Goal: Information Seeking & Learning: Learn about a topic

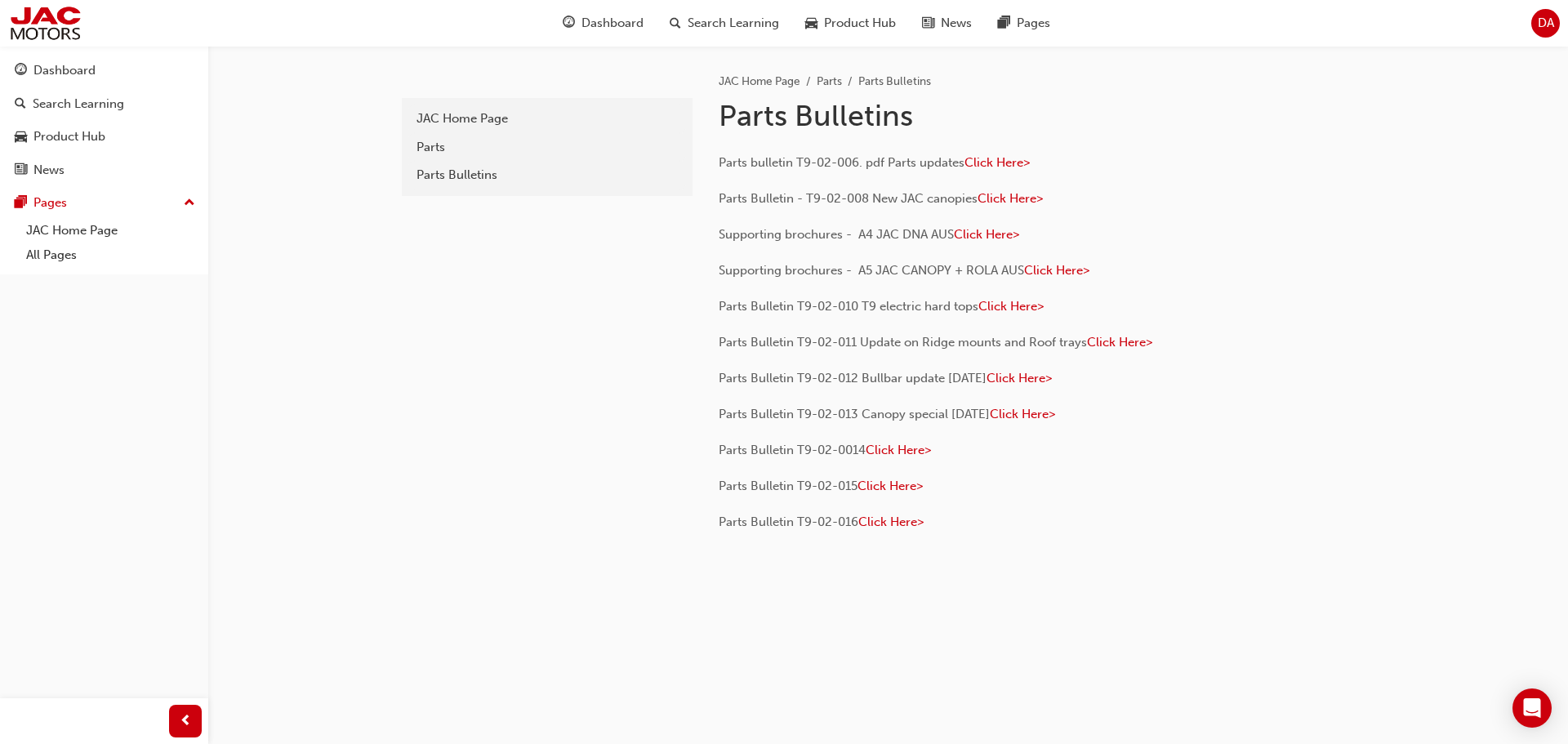
click at [1549, 16] on span "DA" at bounding box center [1545, 23] width 16 height 19
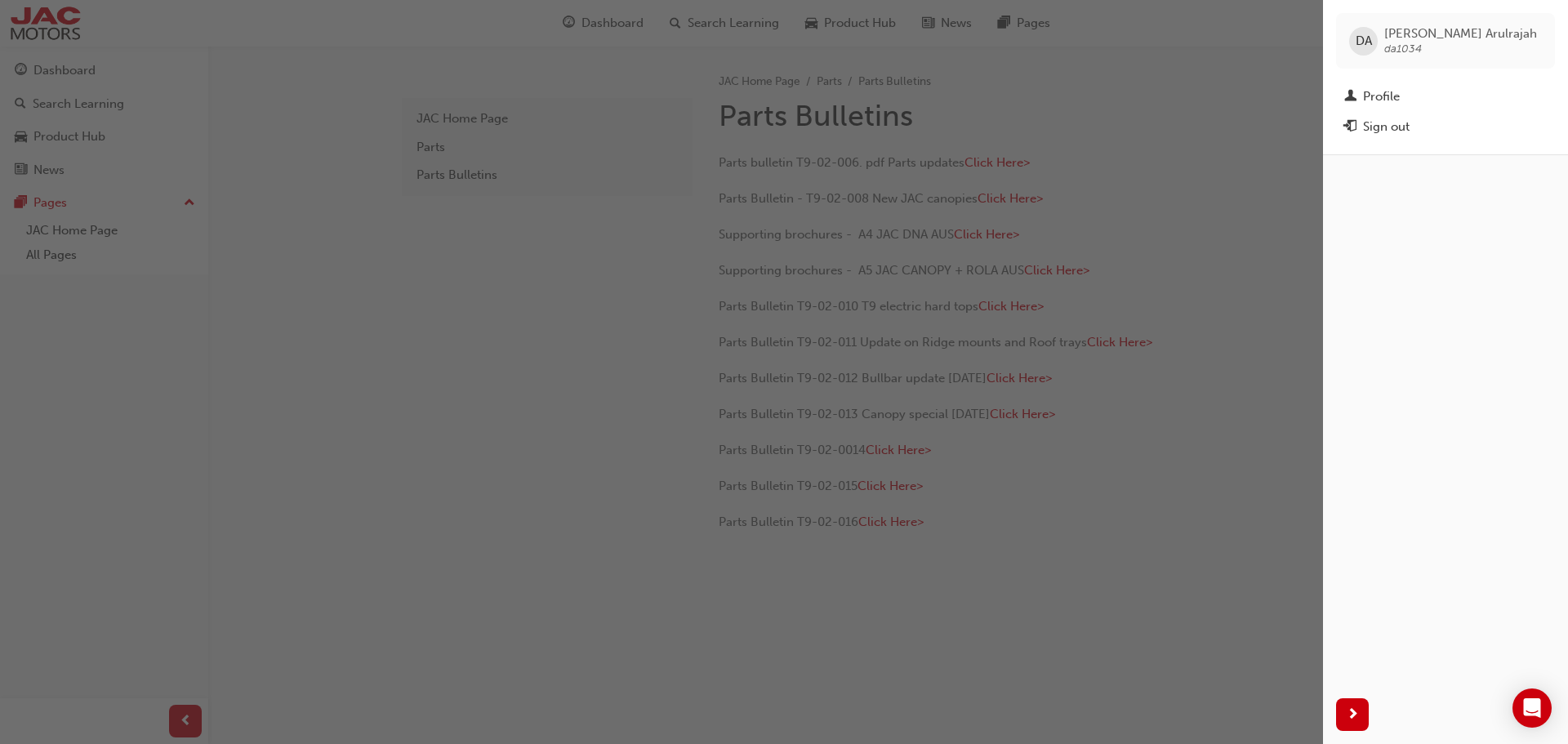
click at [1133, 83] on div "button" at bounding box center [661, 372] width 1322 height 744
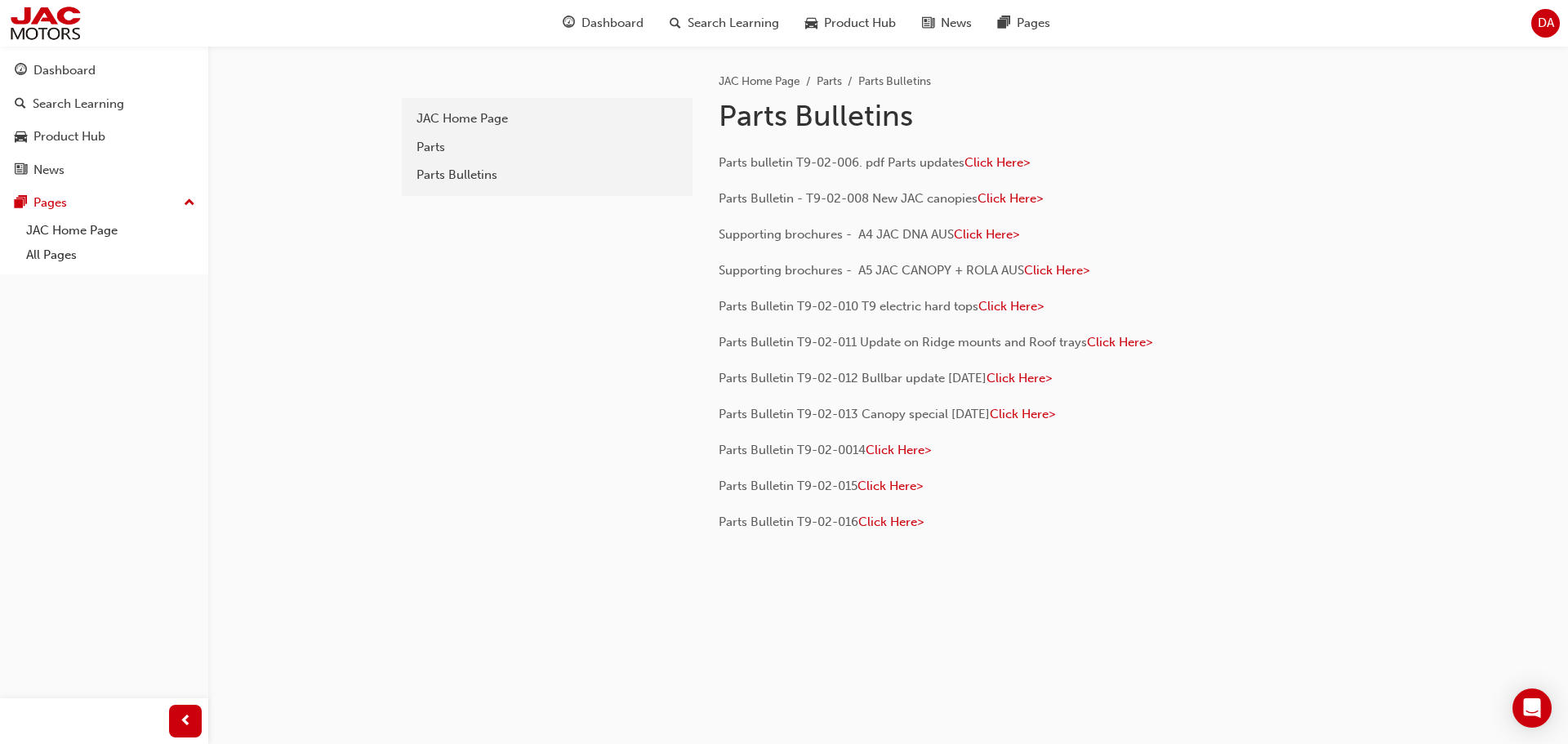
click at [1554, 24] on div "DA" at bounding box center [1545, 23] width 29 height 29
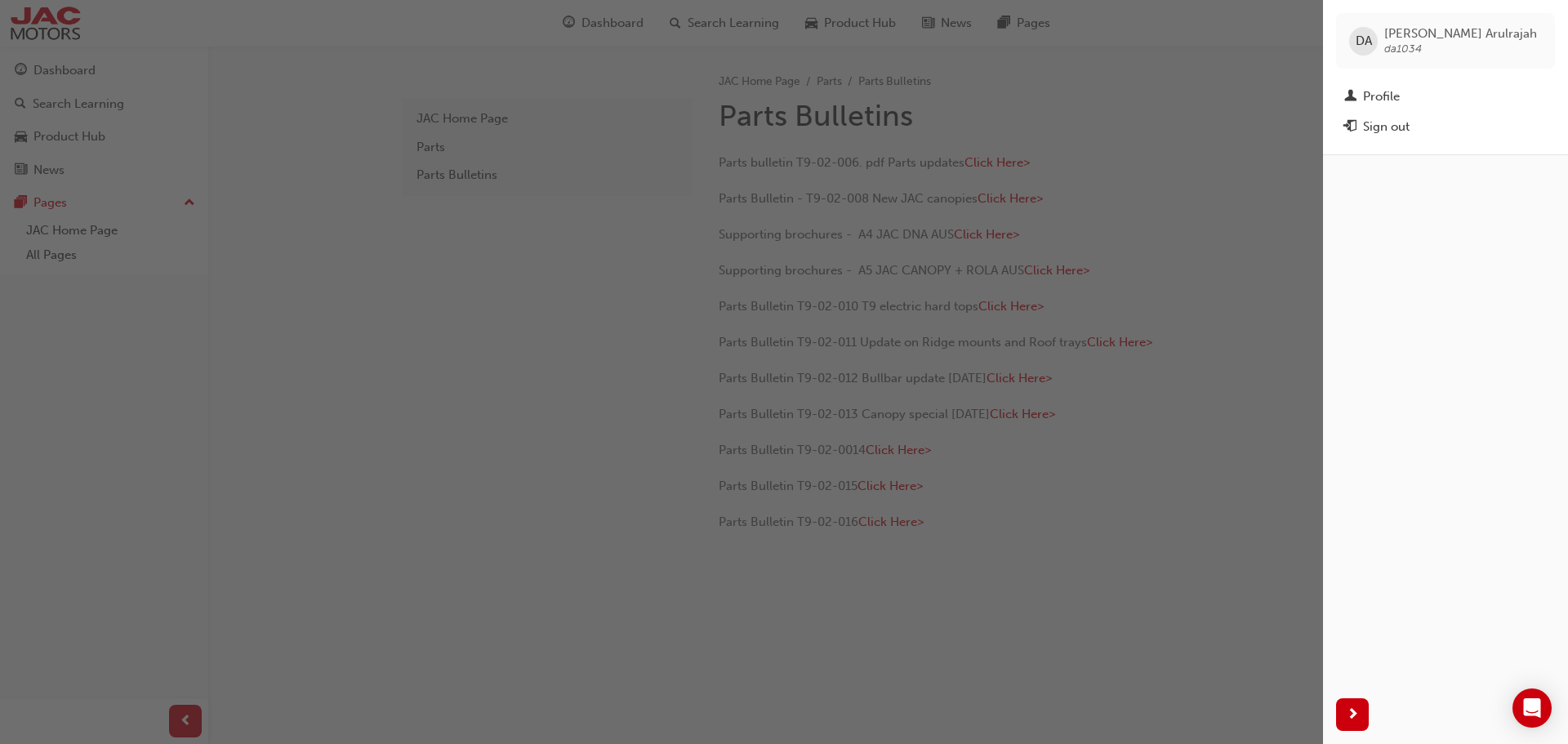
click at [551, 247] on div "button" at bounding box center [661, 372] width 1322 height 744
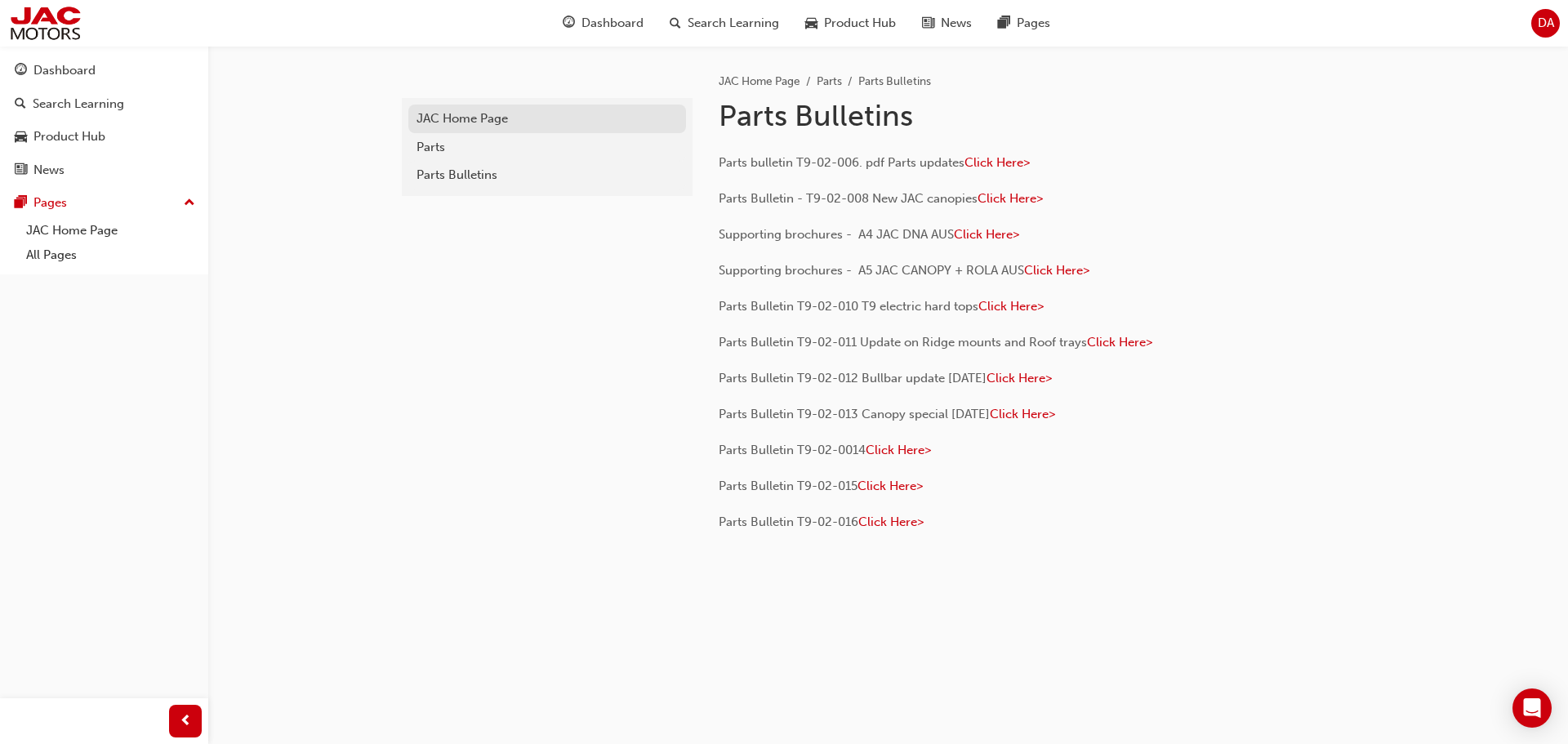
click at [487, 123] on div "JAC Home Page" at bounding box center [547, 118] width 261 height 19
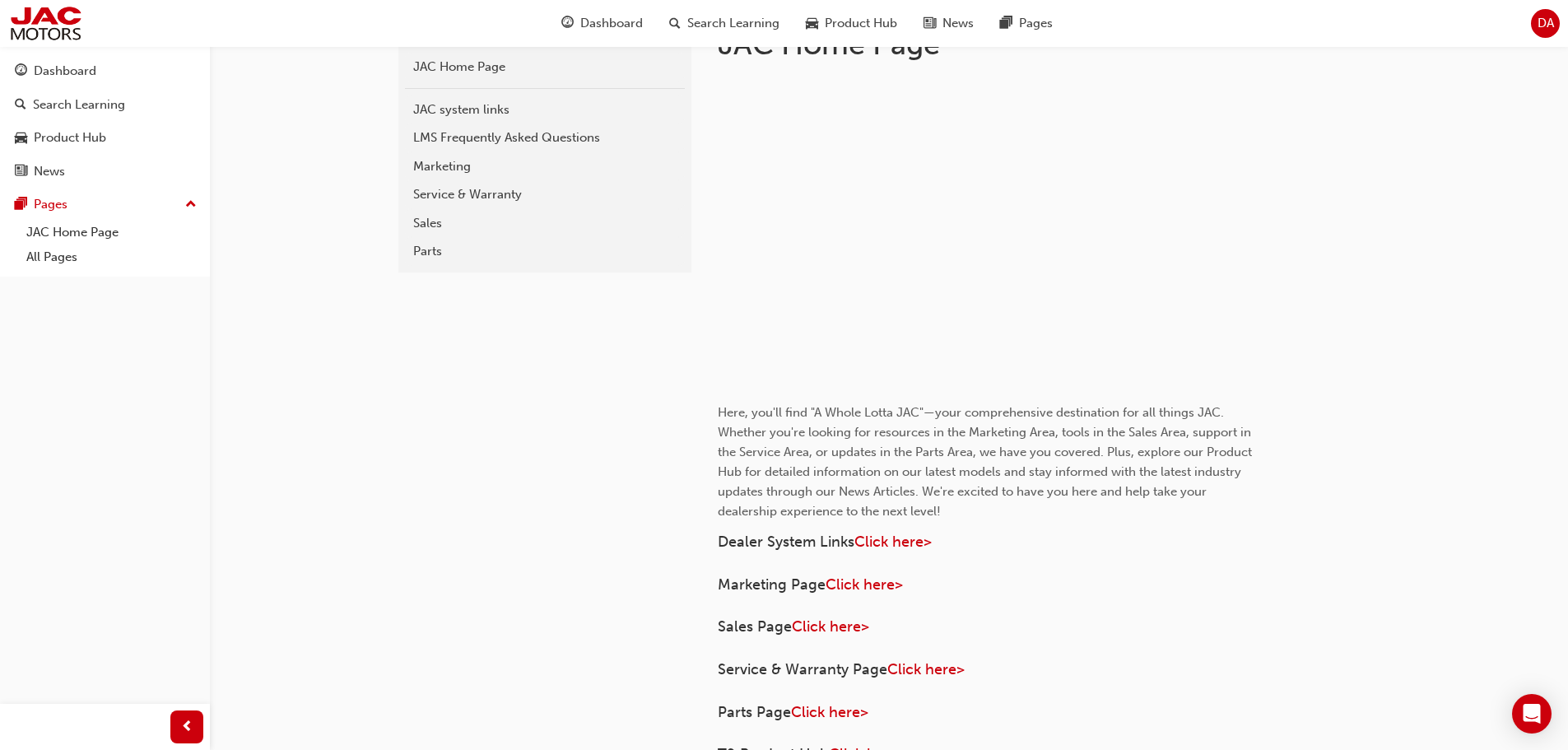
scroll to position [330, 0]
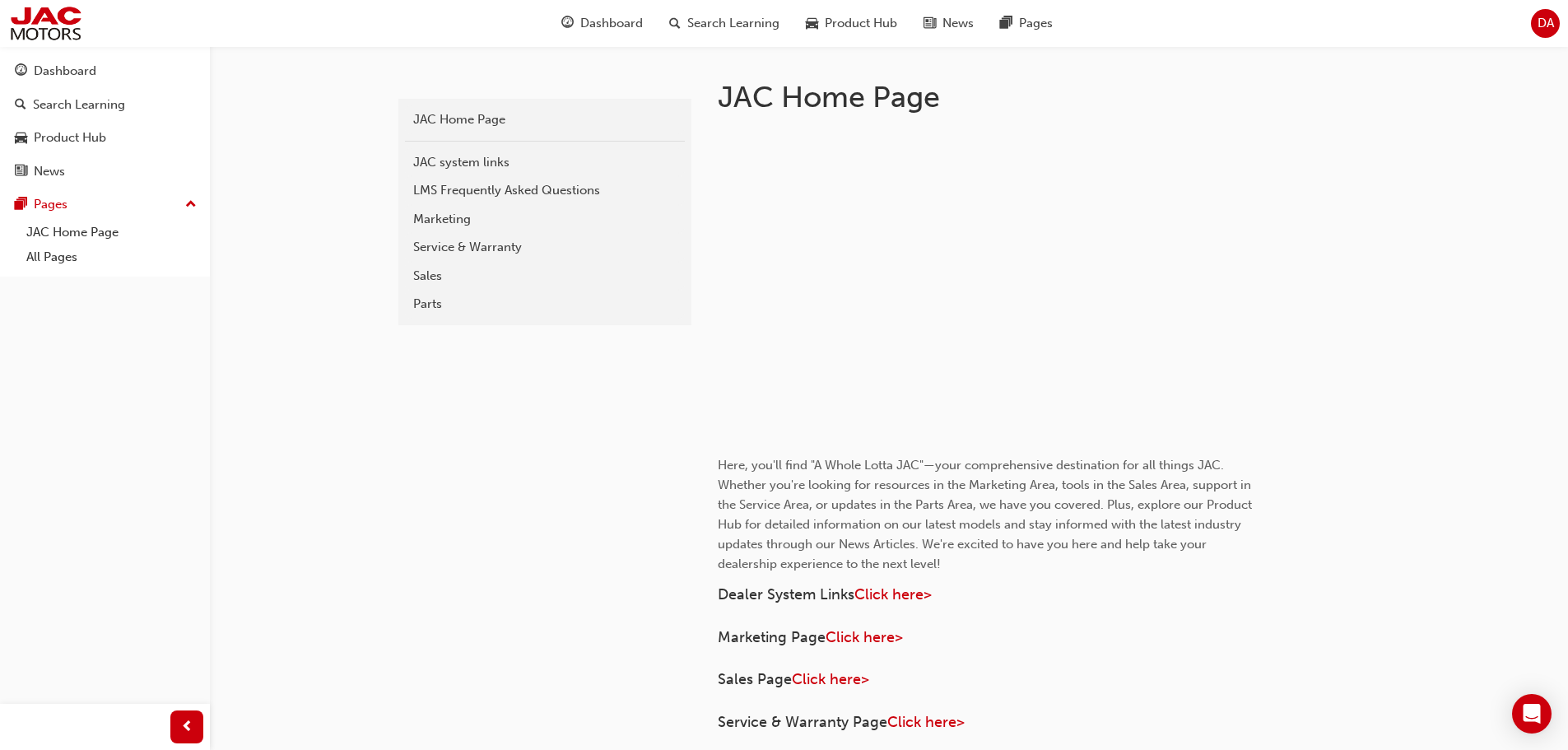
click at [1539, 31] on span "DA" at bounding box center [1546, 23] width 16 height 19
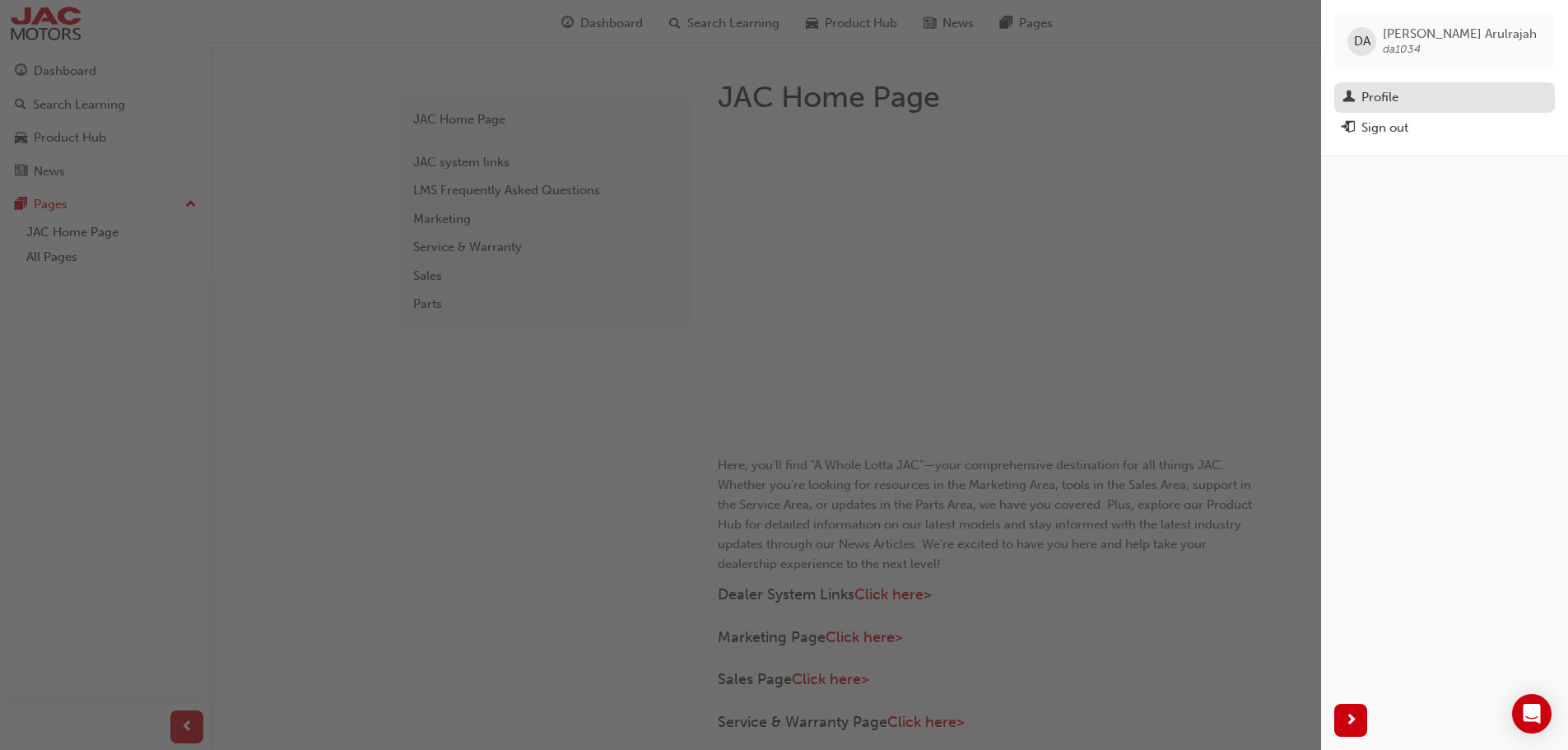
click at [1401, 95] on div "Profile" at bounding box center [1445, 97] width 204 height 21
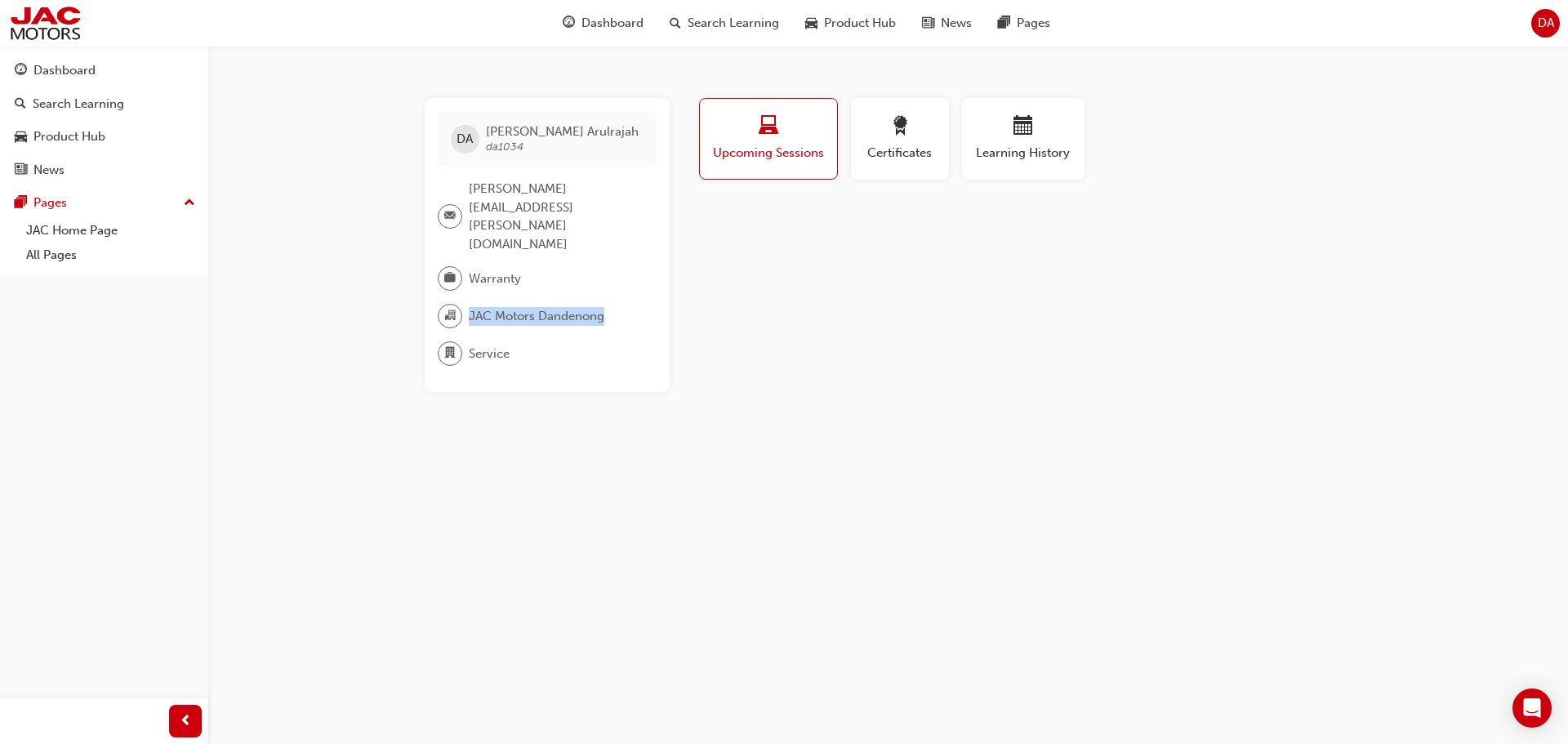
drag, startPoint x: 617, startPoint y: 285, endPoint x: 463, endPoint y: 290, distance: 154.1
click at [463, 304] on div "JAC Motors Dandenong" at bounding box center [541, 316] width 206 height 25
copy div "JAC Motors Dandenong"
click at [1544, 35] on div "DA" at bounding box center [1545, 23] width 29 height 29
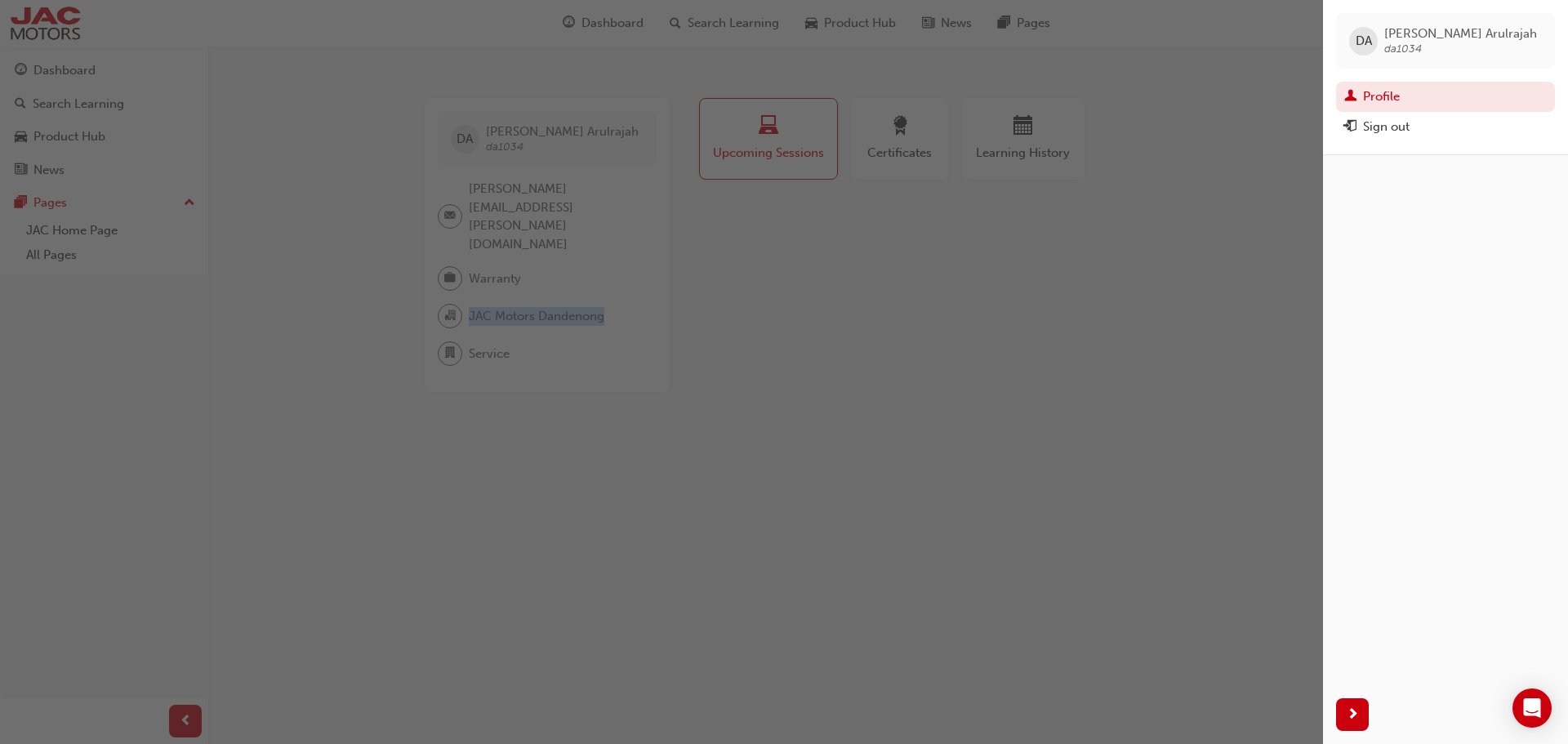
click at [1105, 328] on div "button" at bounding box center [661, 372] width 1322 height 744
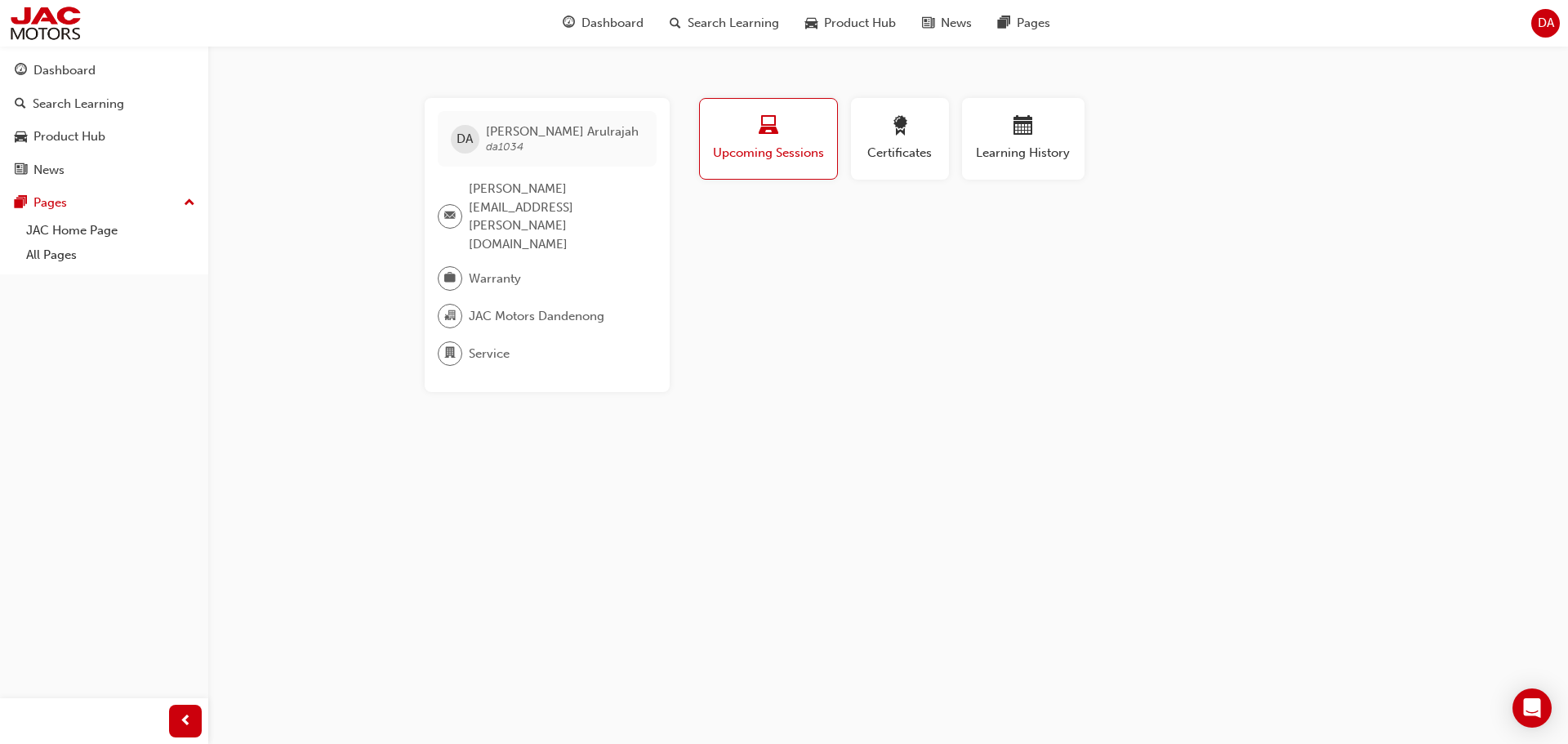
click at [484, 345] on span "Service" at bounding box center [488, 354] width 41 height 19
click at [450, 343] on span "department-icon" at bounding box center [450, 353] width 12 height 21
click at [923, 136] on div "button" at bounding box center [899, 129] width 73 height 26
click at [485, 269] on span "Warranty" at bounding box center [494, 278] width 52 height 19
click at [529, 130] on span "[PERSON_NAME]" at bounding box center [562, 131] width 153 height 15
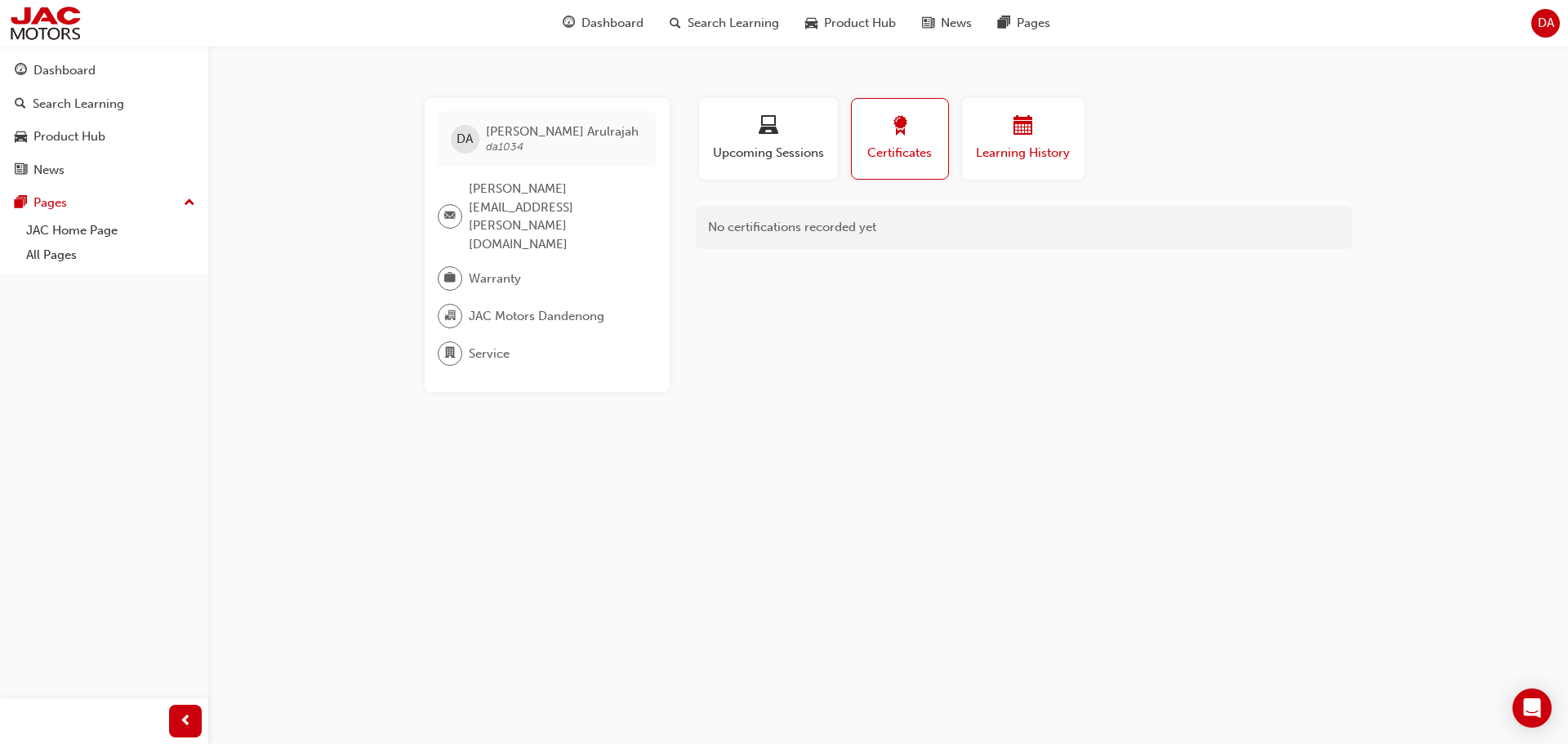
click at [1000, 153] on span "Learning History" at bounding box center [1022, 153] width 98 height 19
click at [886, 137] on div "button" at bounding box center [899, 129] width 73 height 26
click at [802, 137] on div "button" at bounding box center [768, 129] width 114 height 26
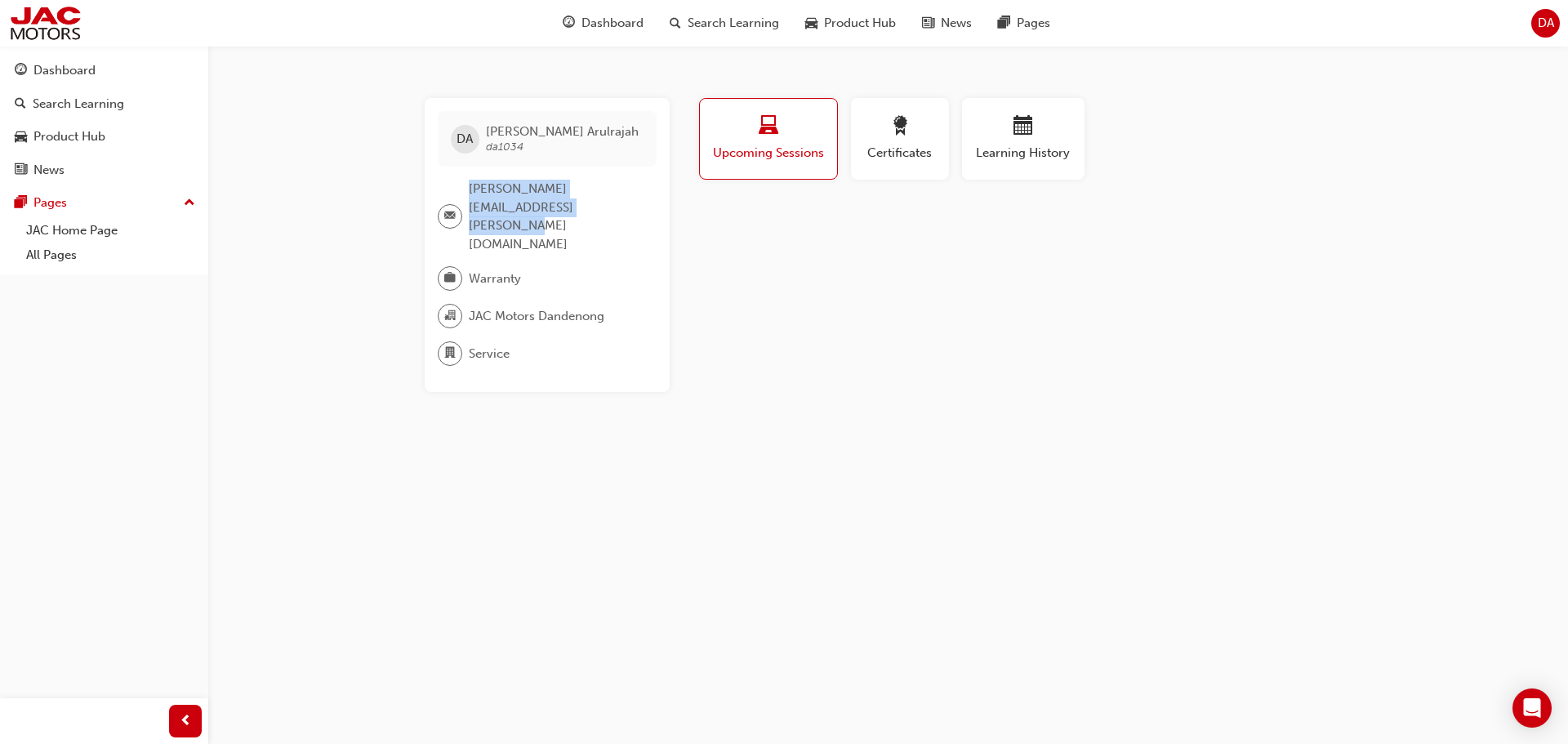
drag, startPoint x: 556, startPoint y: 212, endPoint x: 465, endPoint y: 184, distance: 95.2
click at [465, 184] on div "[PERSON_NAME][EMAIL_ADDRESS][PERSON_NAME][DOMAIN_NAME]" at bounding box center [541, 216] width 206 height 73
click at [63, 202] on div "Pages" at bounding box center [51, 202] width 34 height 19
click at [60, 202] on div "Pages" at bounding box center [51, 202] width 34 height 19
click at [86, 80] on div "Dashboard" at bounding box center [104, 70] width 179 height 21
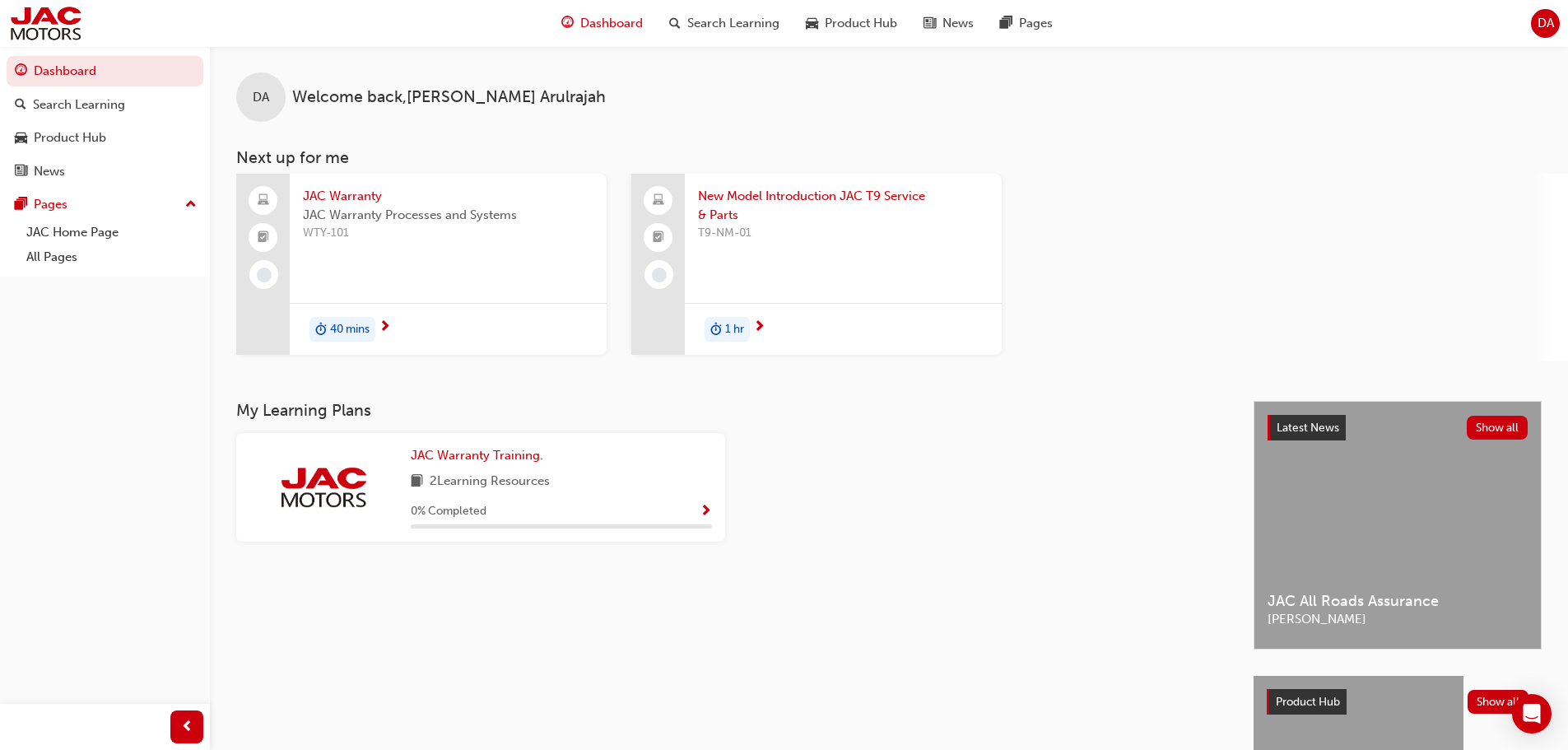
click at [703, 512] on span "Show Progress" at bounding box center [706, 511] width 12 height 15
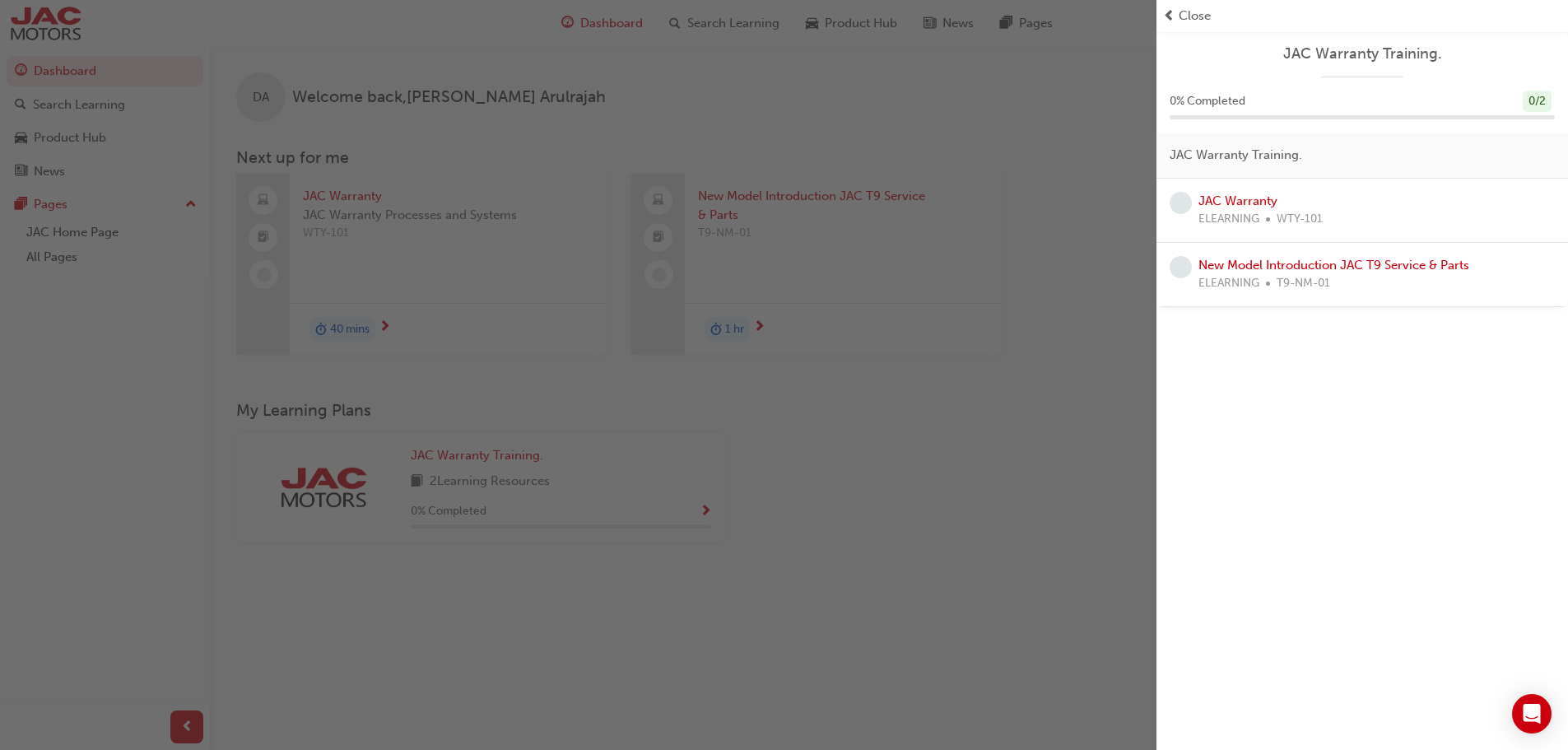
click at [1060, 473] on div "button" at bounding box center [578, 375] width 1157 height 750
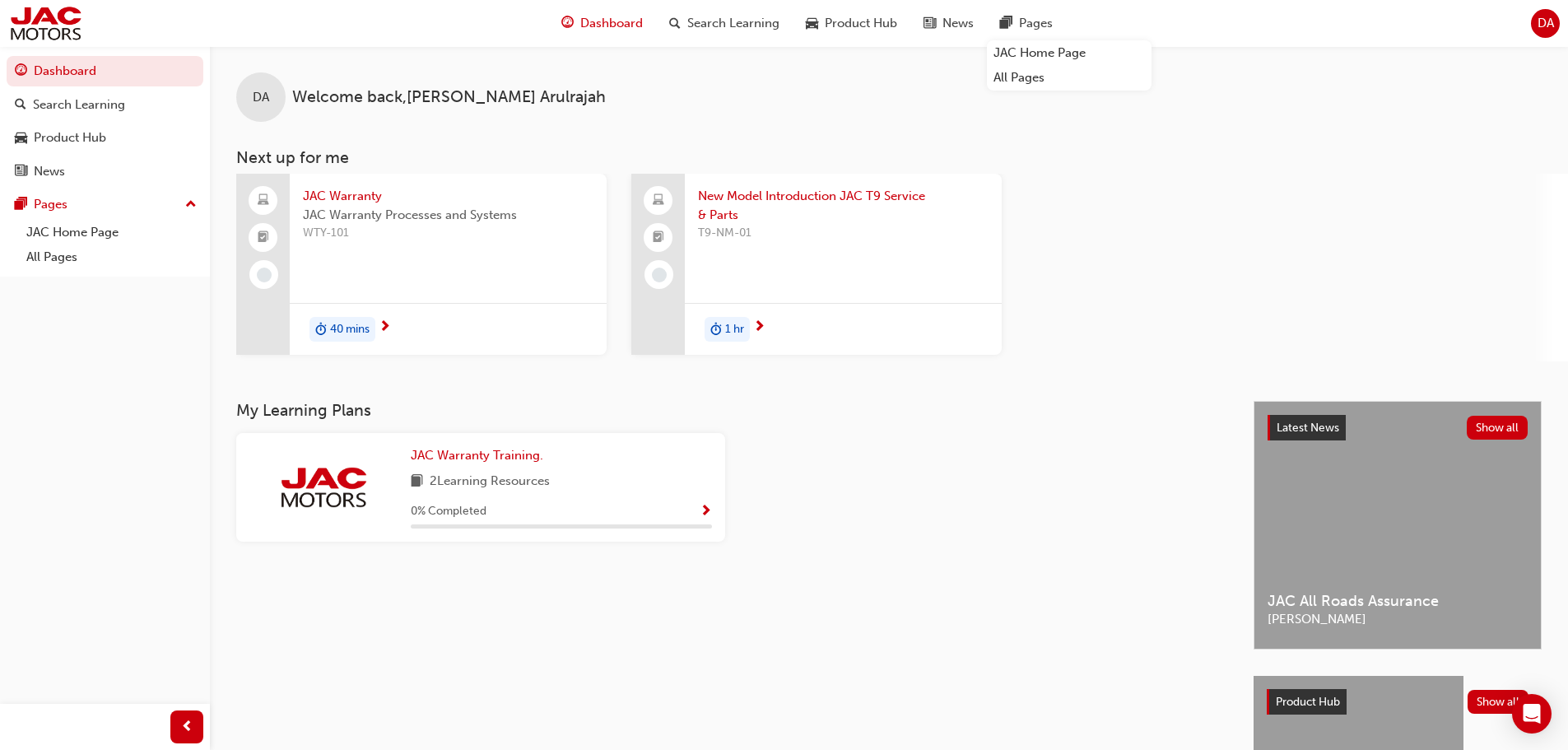
click at [1549, 21] on span "DA" at bounding box center [1546, 23] width 16 height 19
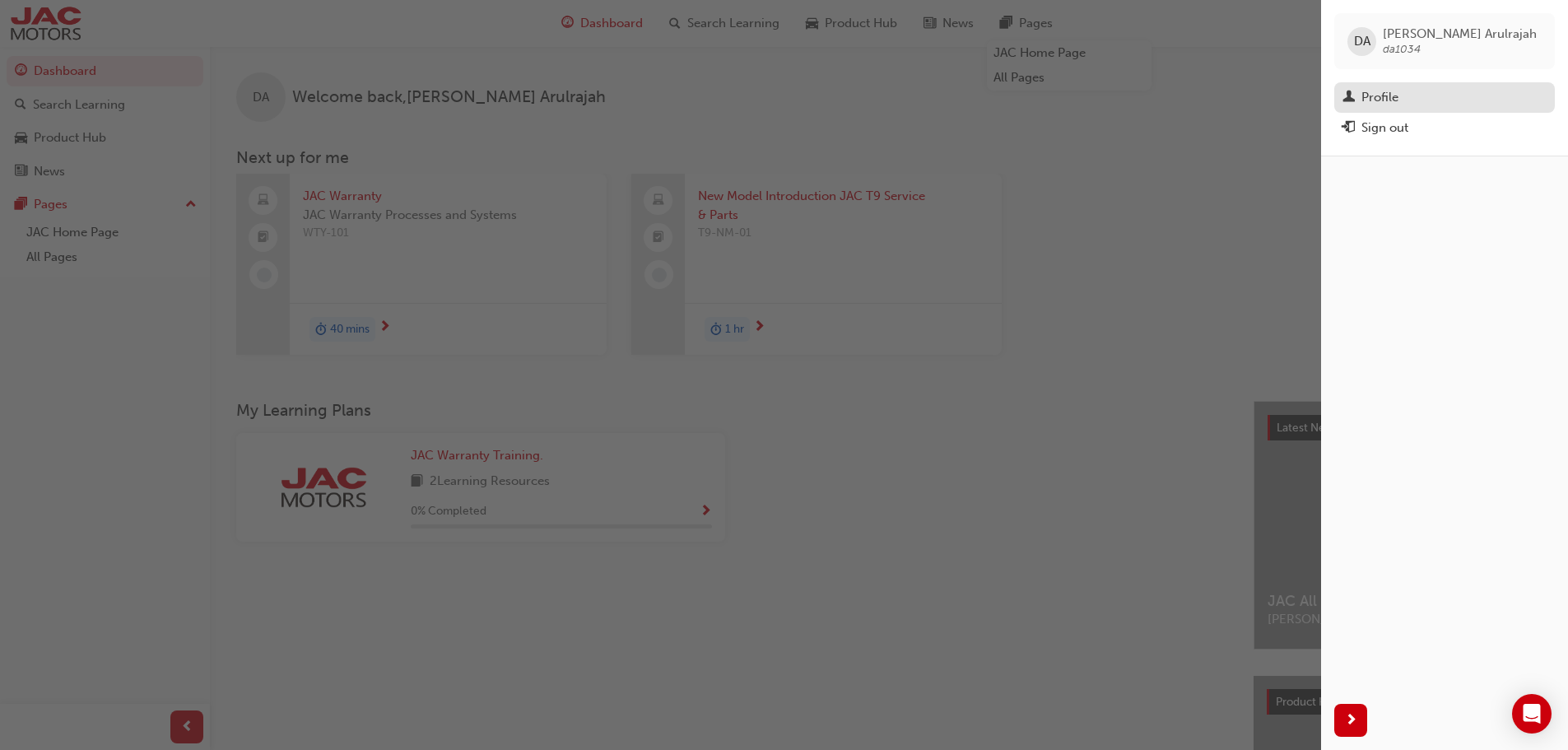
click at [1389, 99] on div "Profile" at bounding box center [1379, 97] width 37 height 19
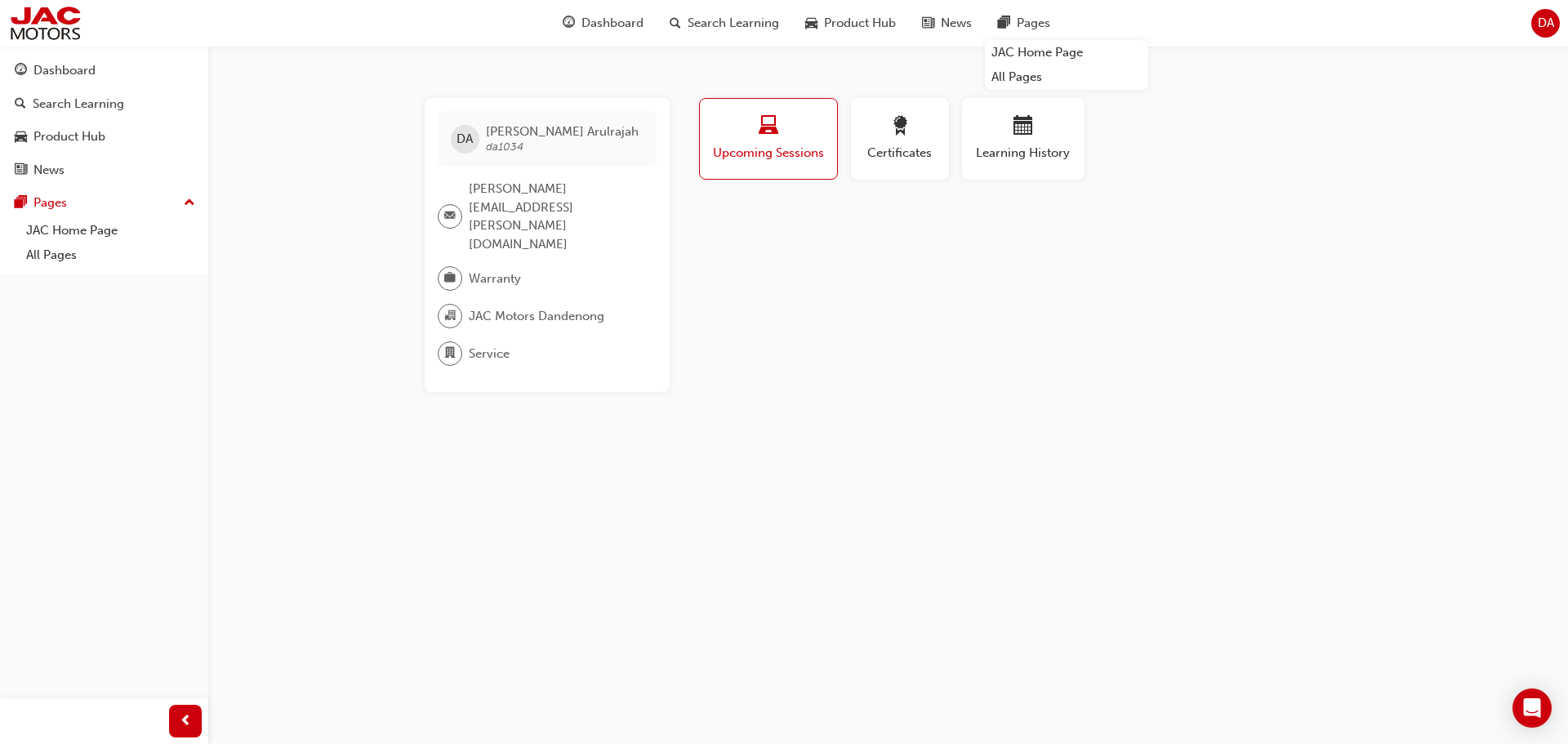
click at [493, 128] on span "[PERSON_NAME]" at bounding box center [562, 131] width 153 height 15
click at [476, 140] on div "DA" at bounding box center [465, 139] width 29 height 29
click at [1019, 159] on span "Learning History" at bounding box center [1022, 153] width 98 height 19
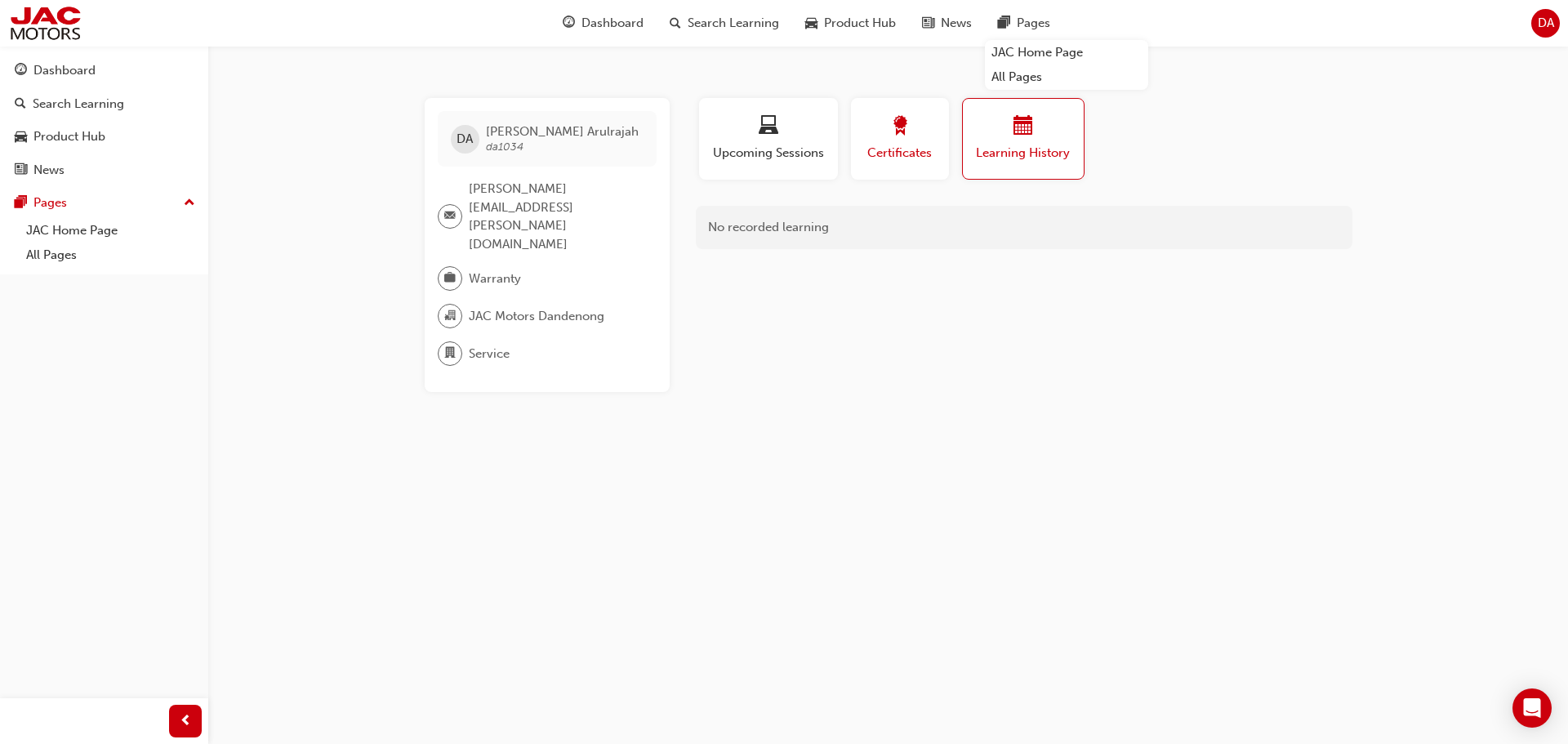
click at [906, 142] on div "Certificates" at bounding box center [899, 139] width 73 height 47
click at [785, 142] on div "Upcoming Sessions" at bounding box center [768, 139] width 114 height 47
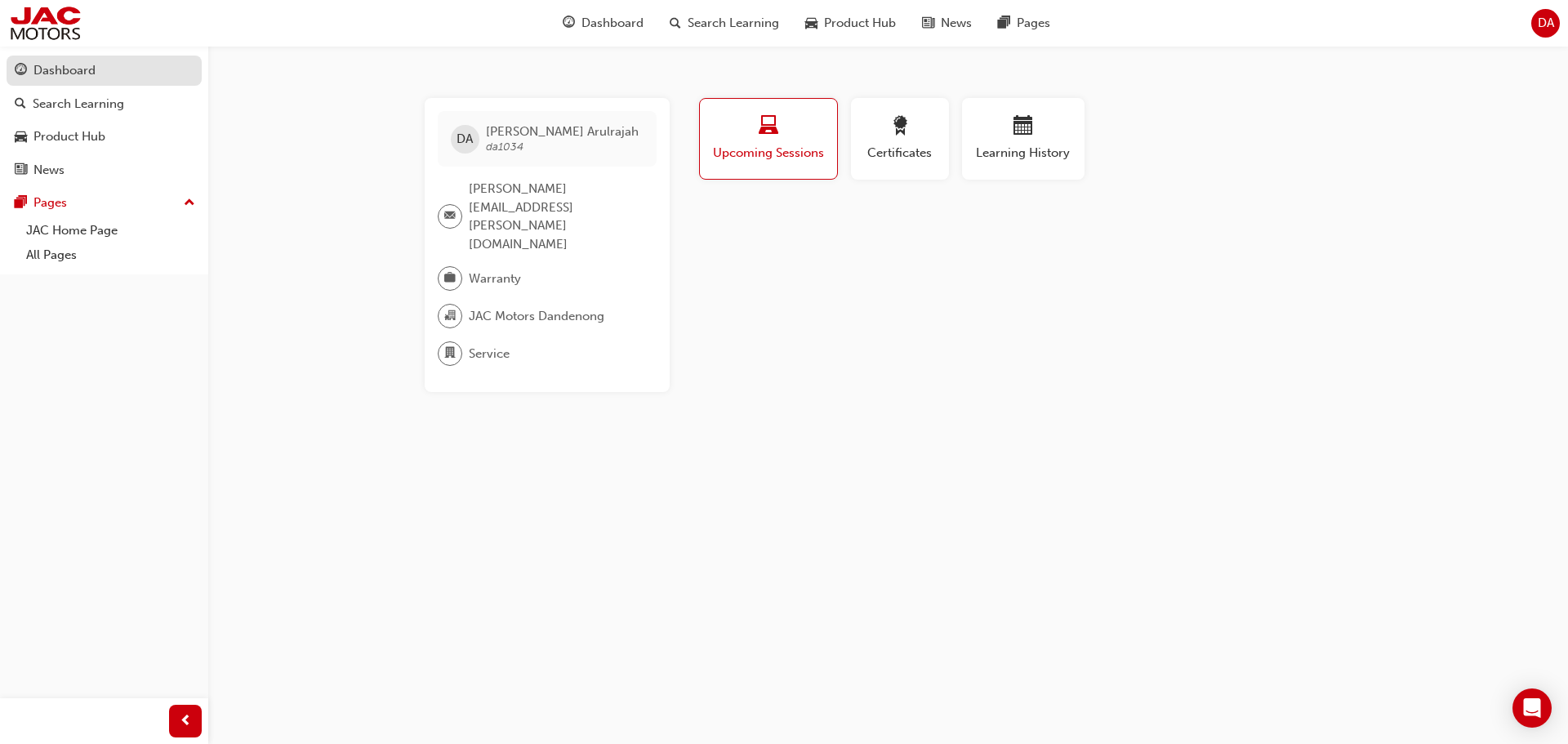
click at [115, 77] on div "Dashboard" at bounding box center [104, 70] width 179 height 21
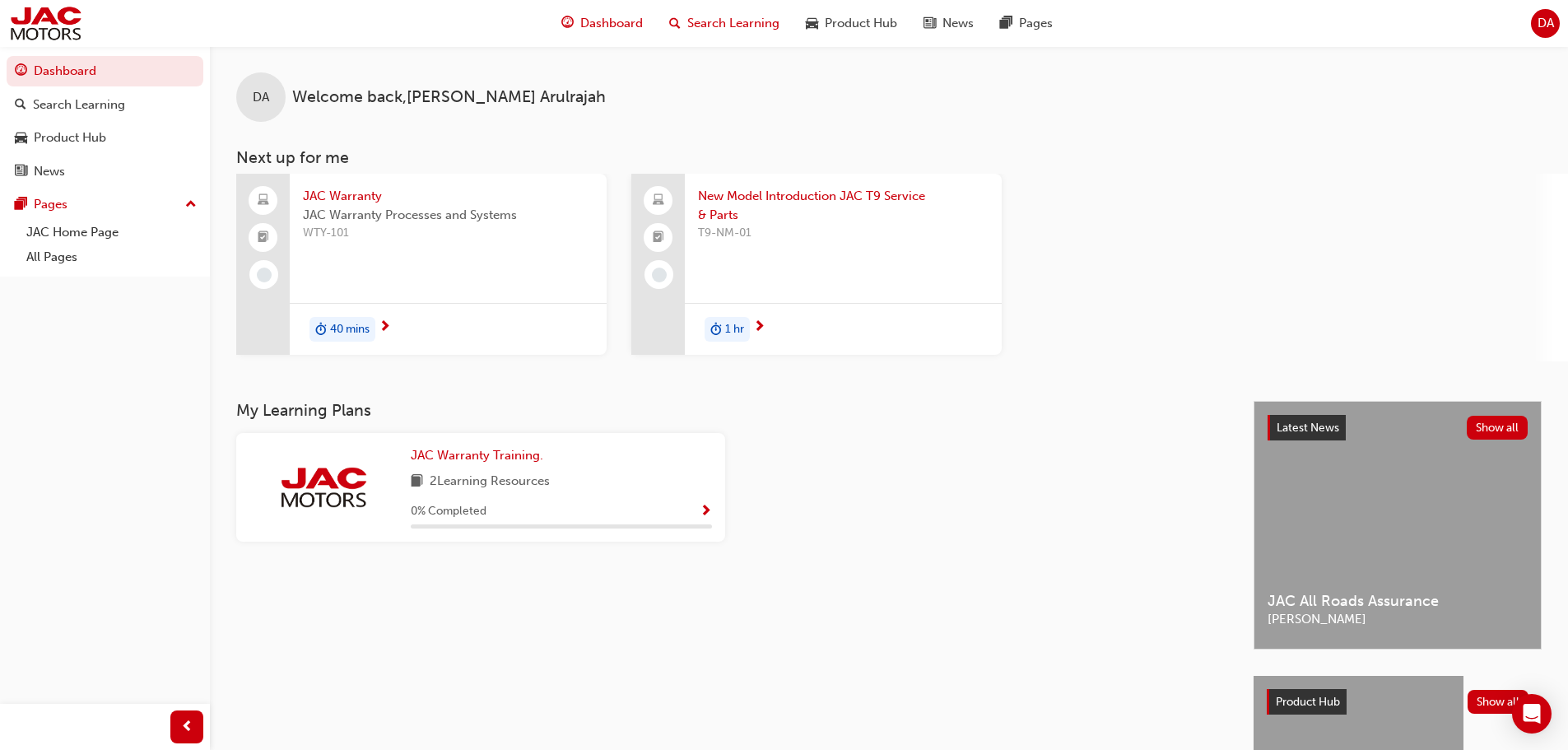
click at [747, 22] on span "Search Learning" at bounding box center [733, 23] width 92 height 19
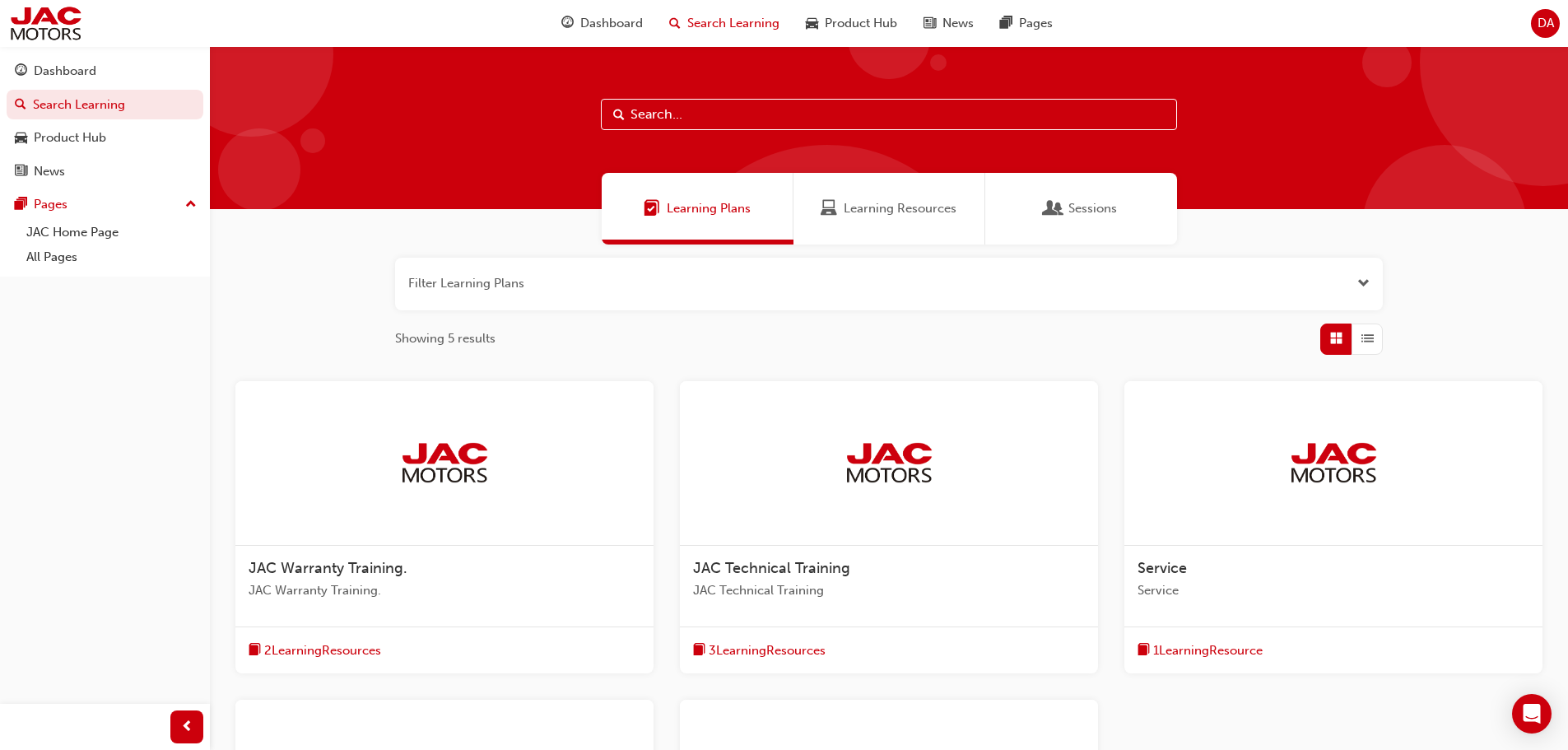
click at [695, 106] on input "text" at bounding box center [889, 114] width 576 height 31
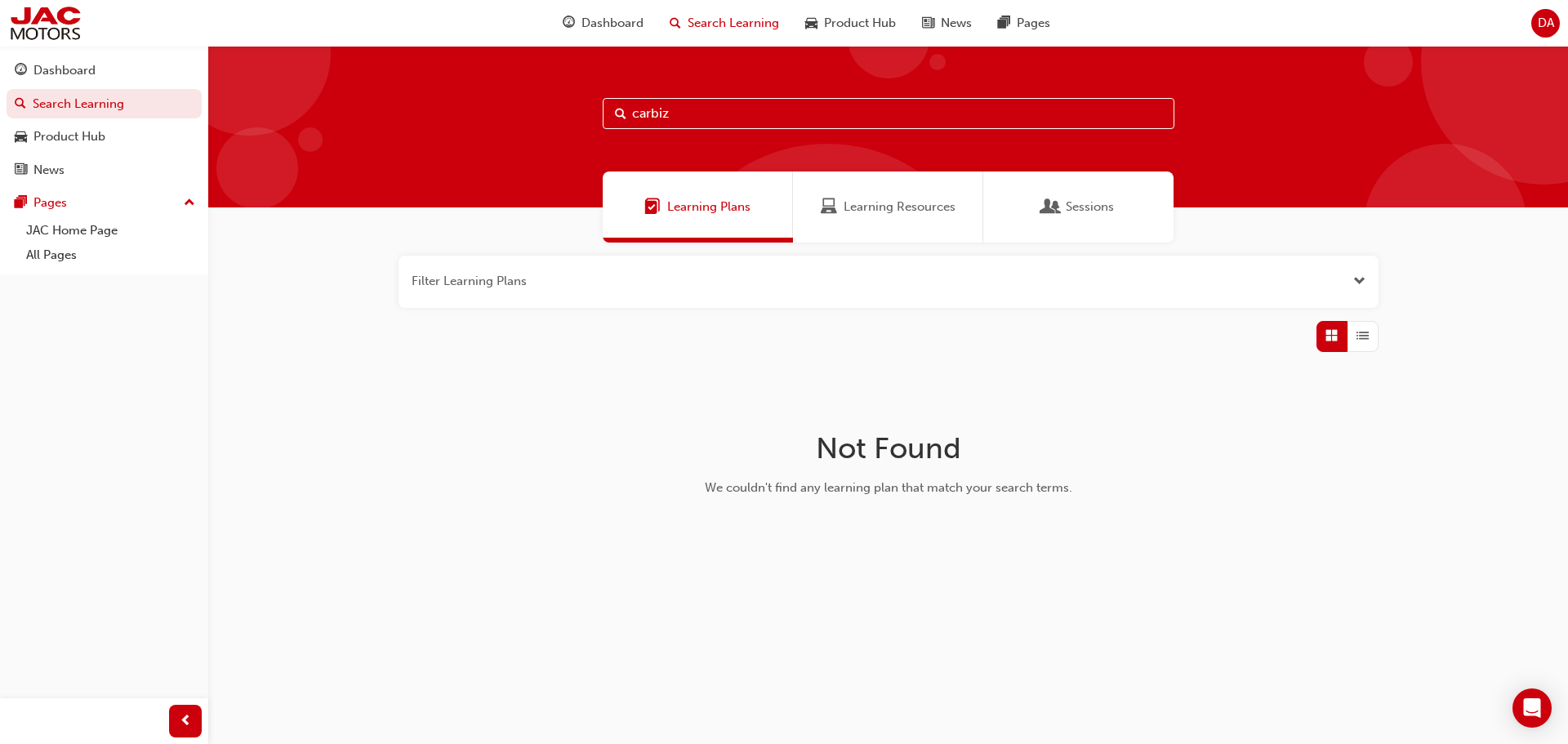
type input "carbiz"
click at [881, 212] on span "Learning Resources" at bounding box center [899, 206] width 112 height 19
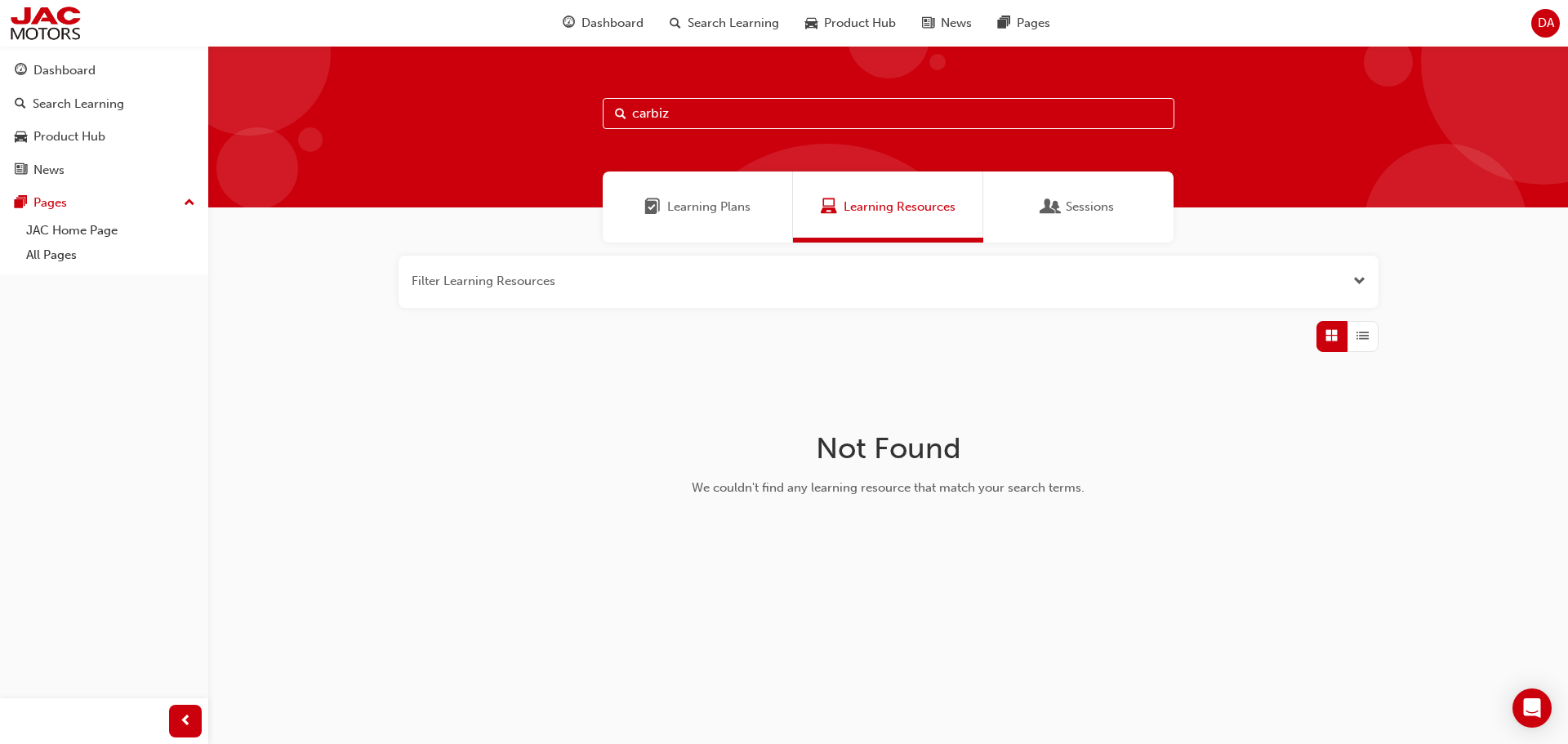
click at [1092, 220] on div "Sessions" at bounding box center [1079, 207] width 190 height 71
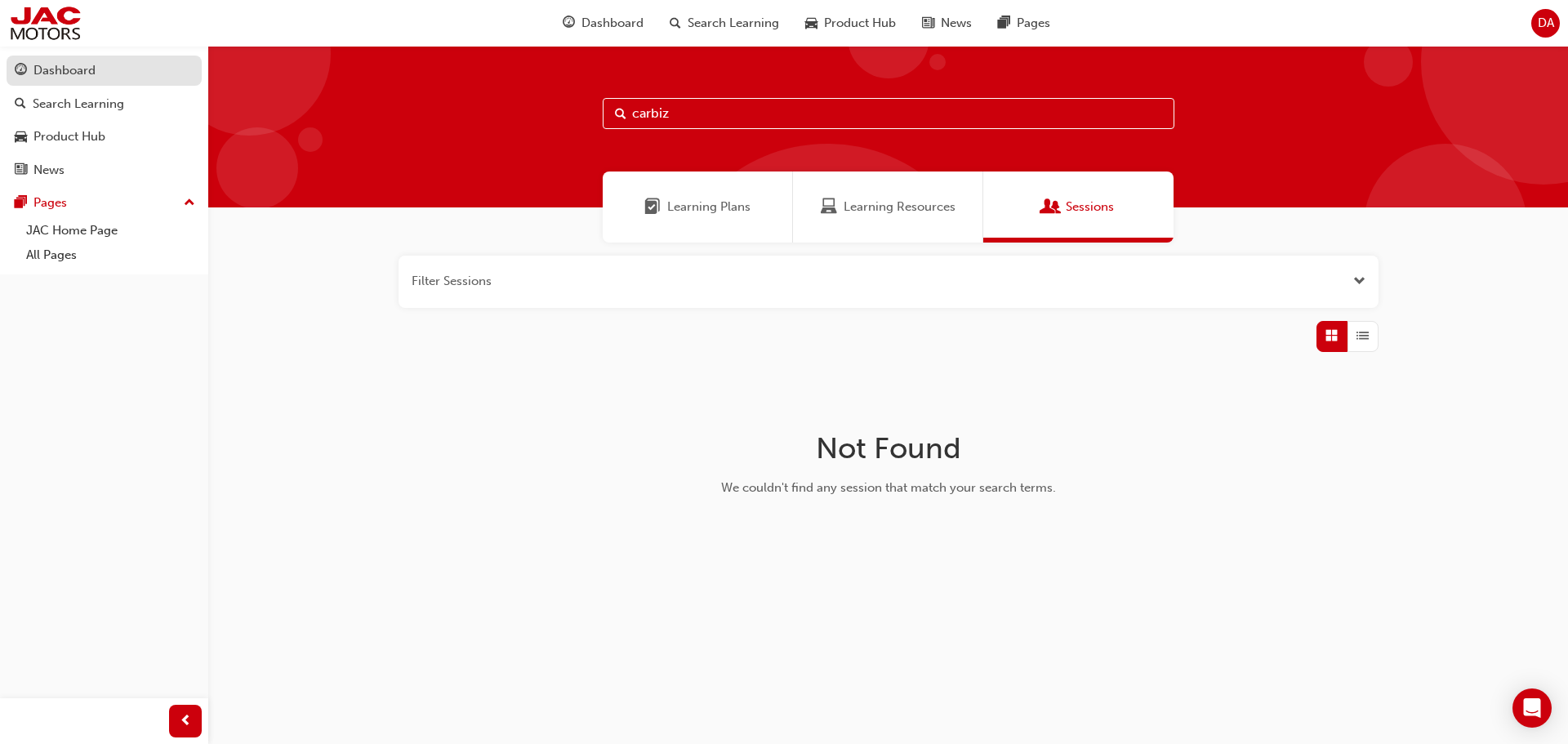
click at [56, 72] on div "Dashboard" at bounding box center [64, 70] width 62 height 19
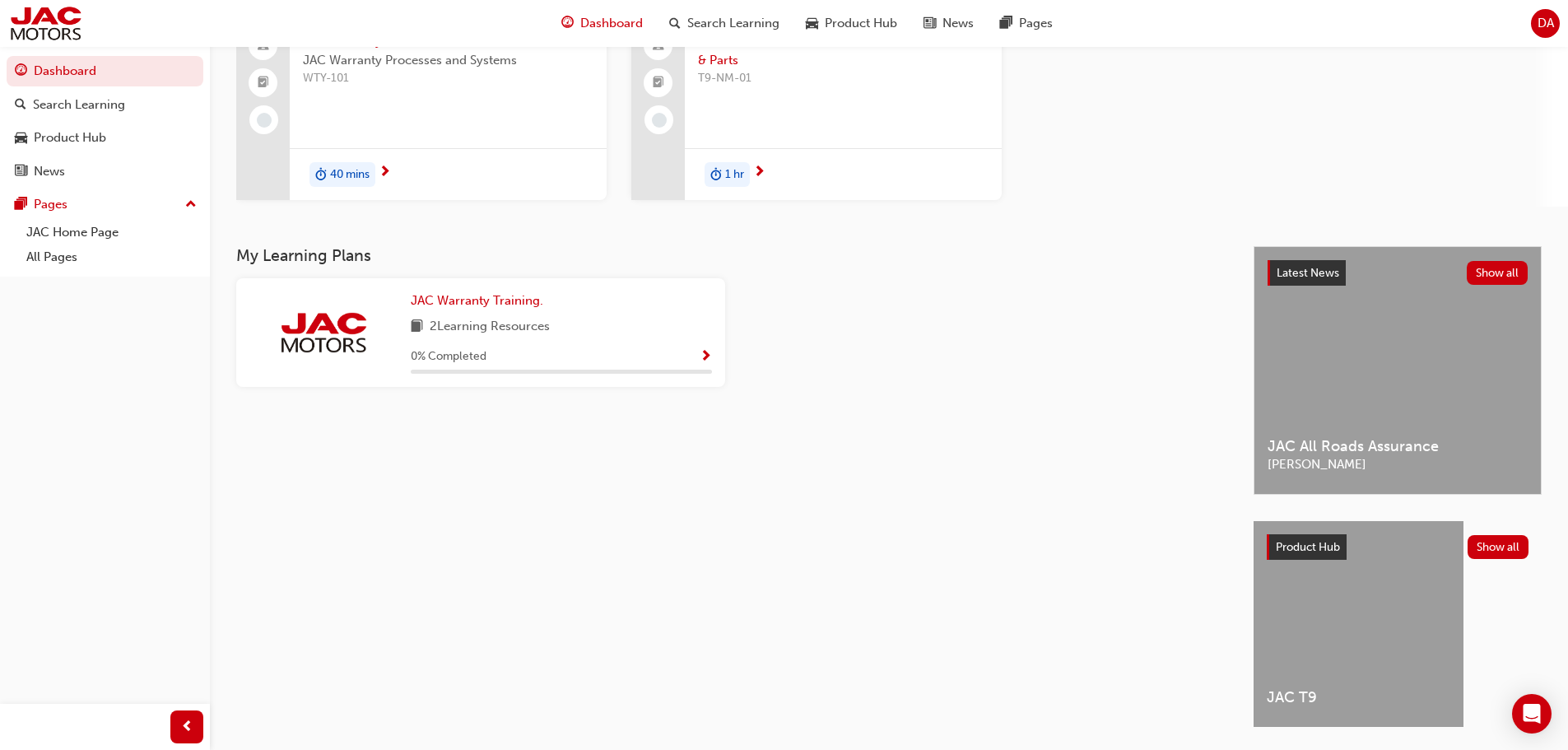
scroll to position [165, 0]
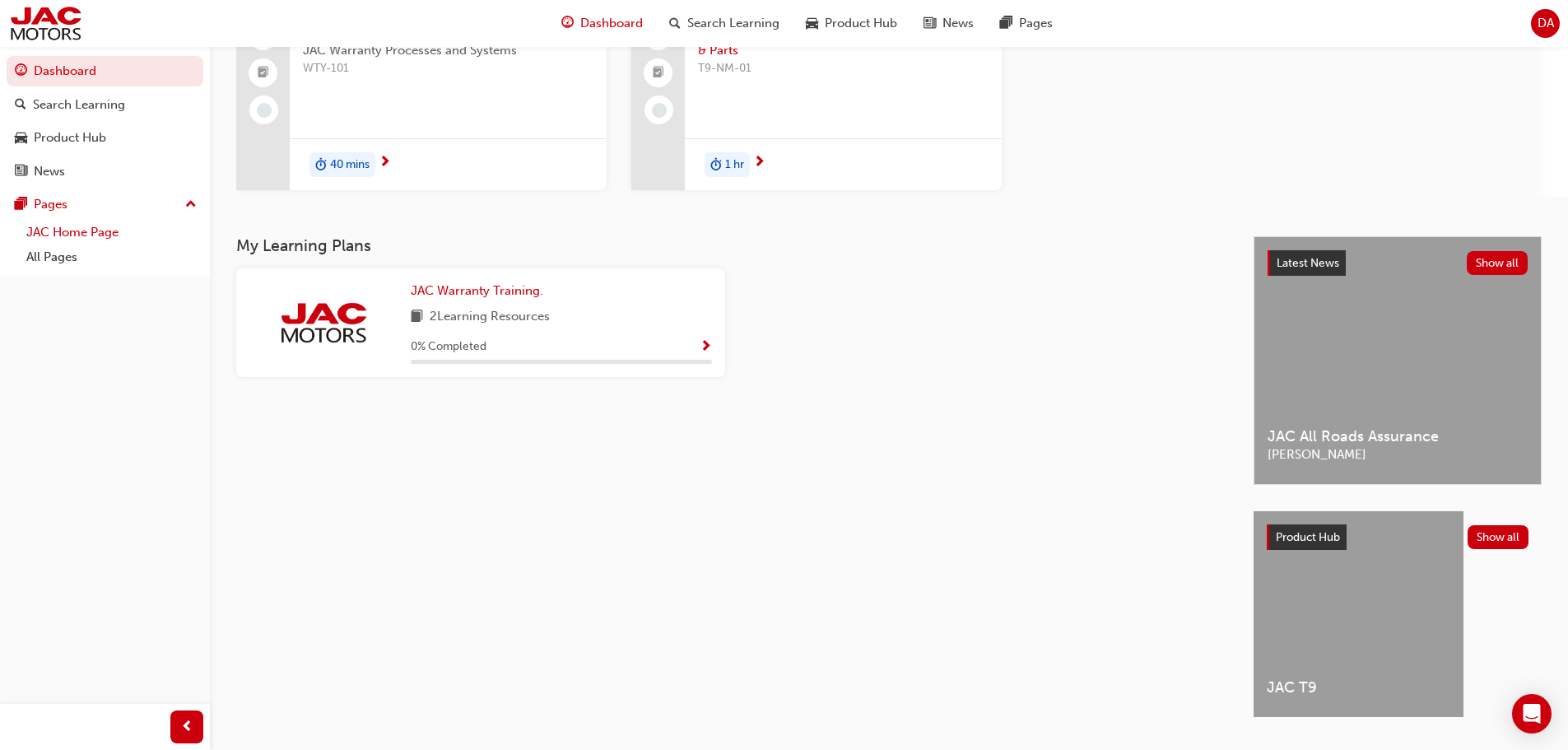
click at [76, 232] on link "JAC Home Page" at bounding box center [112, 233] width 184 height 26
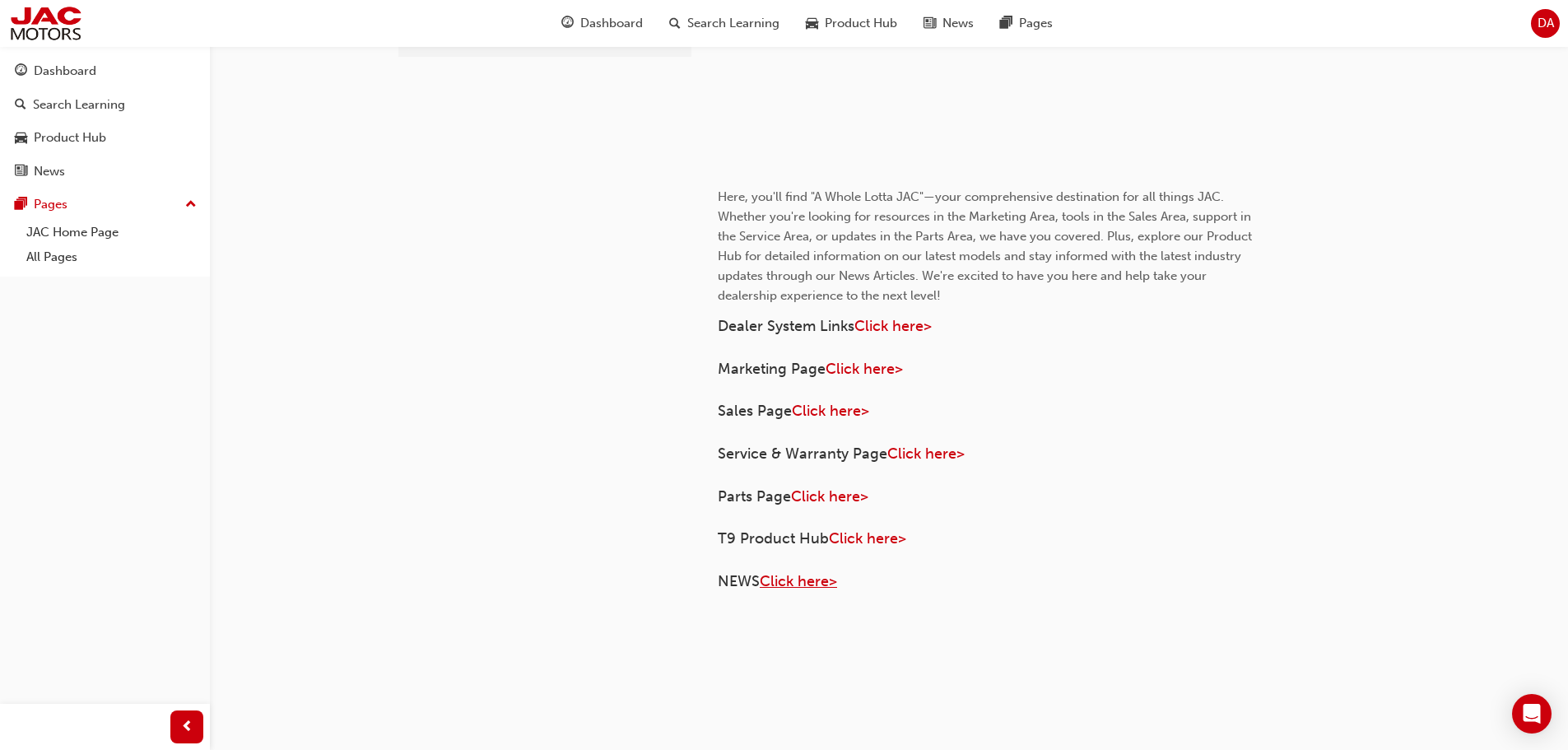
scroll to position [609, 0]
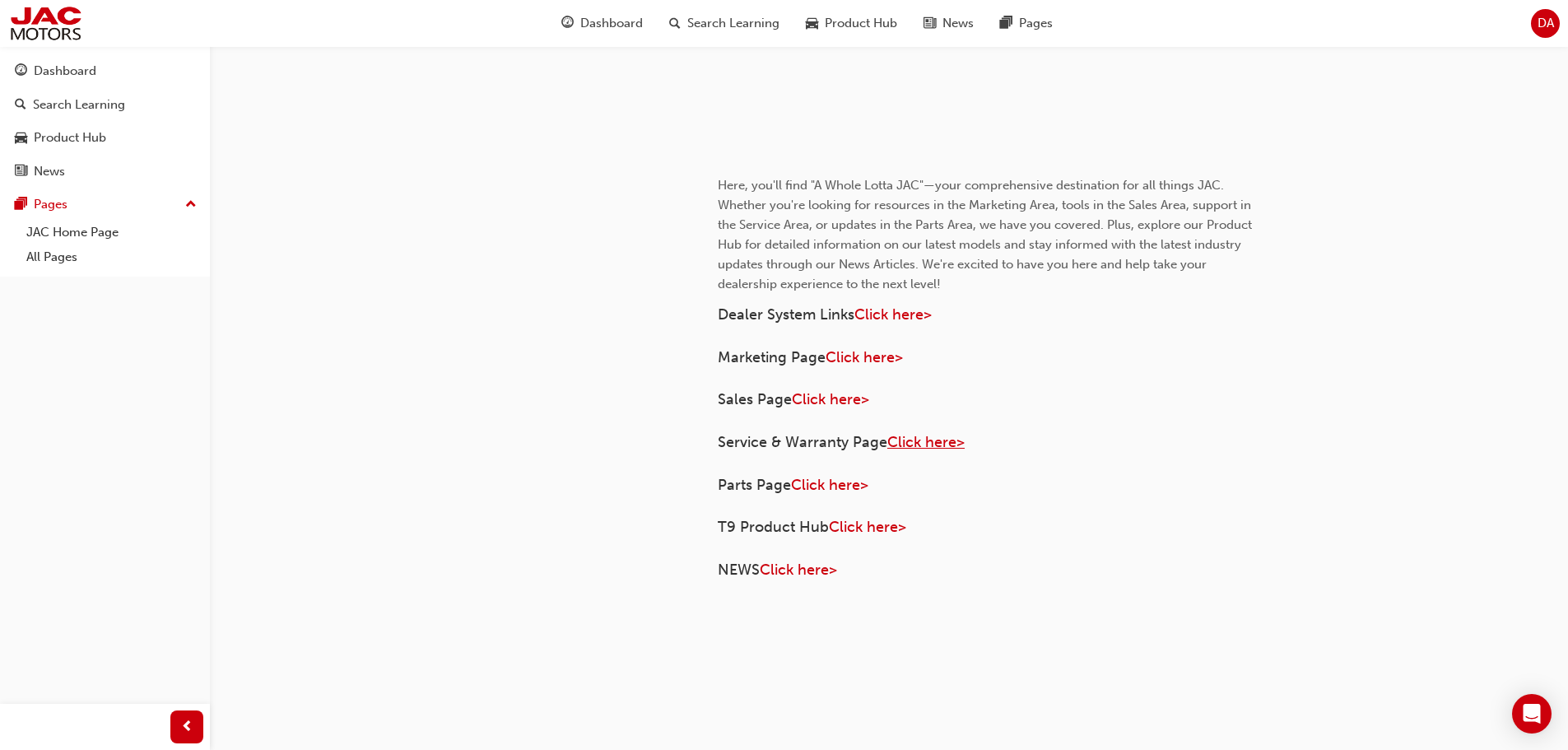
click at [920, 436] on span "Click here>" at bounding box center [926, 442] width 77 height 18
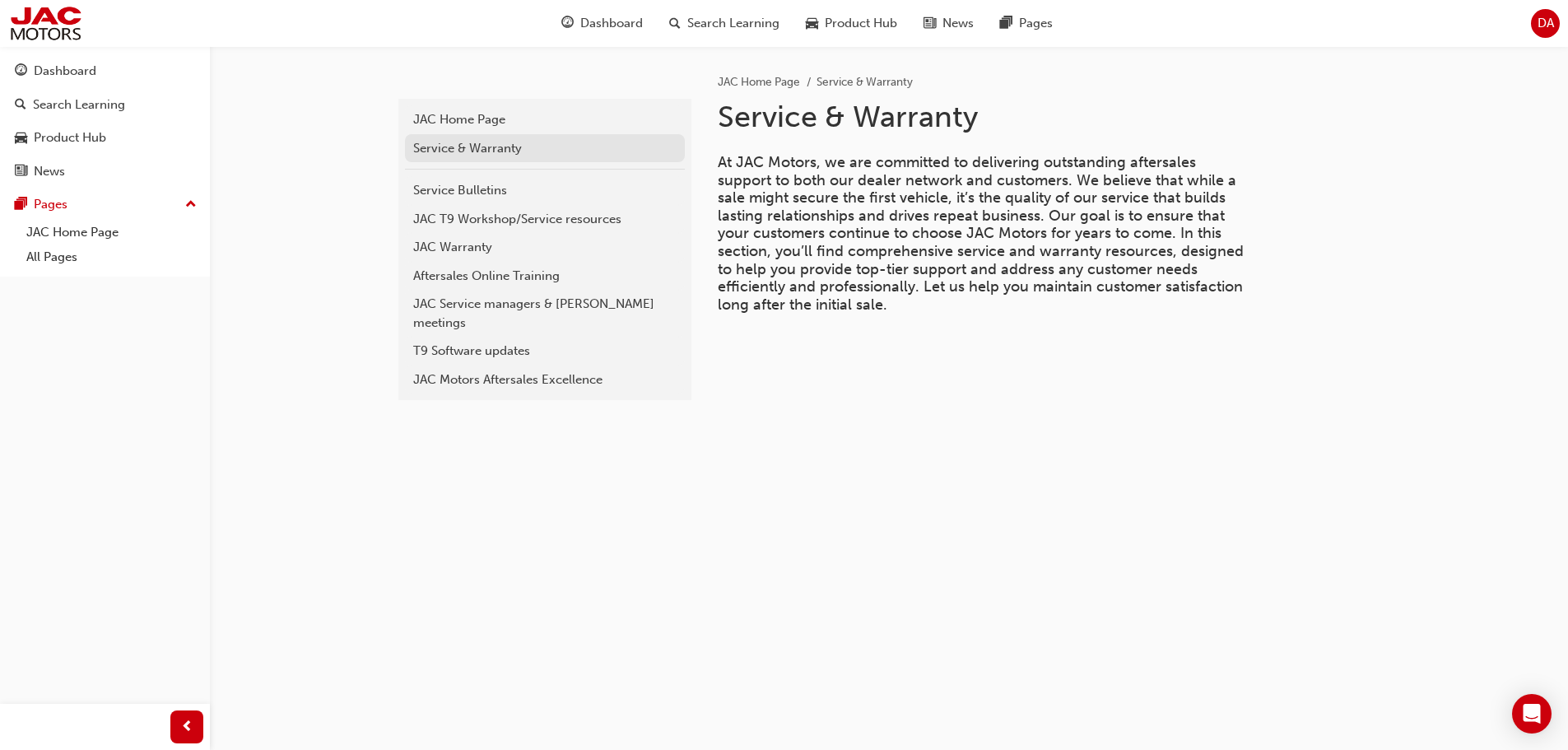
click at [469, 156] on div "Service & Warranty" at bounding box center [545, 148] width 264 height 19
click at [494, 246] on div "JAC Warranty" at bounding box center [545, 247] width 264 height 19
